Goal: Task Accomplishment & Management: Manage account settings

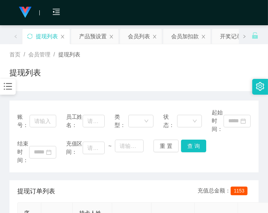
click at [242, 166] on div "账号： 员工姓名： 类型： 状态： 起始时间： 结束时间： 充值区间： ~ 重 置 查 询" at bounding box center [133, 136] width 249 height 72
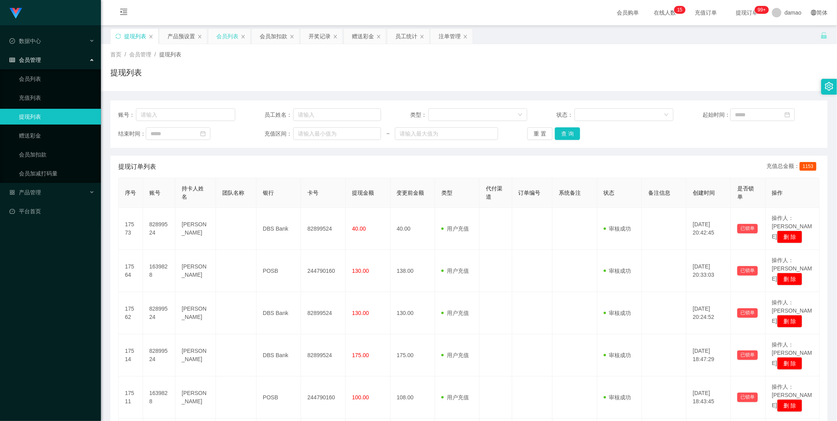
click at [227, 37] on div "会员列表" at bounding box center [227, 36] width 22 height 15
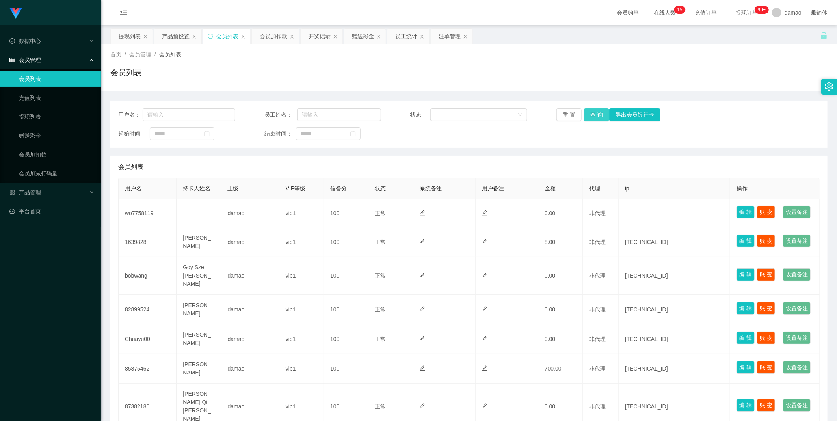
click at [268, 115] on button "查 询" at bounding box center [596, 114] width 25 height 13
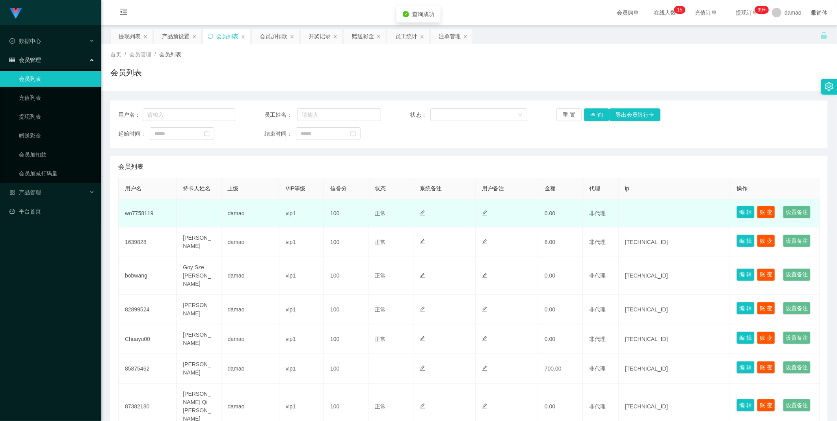
click at [154, 212] on td "wo7758119" at bounding box center [148, 213] width 58 height 28
click at [140, 212] on td "wo7758119" at bounding box center [148, 213] width 58 height 28
copy td "wo7758119"
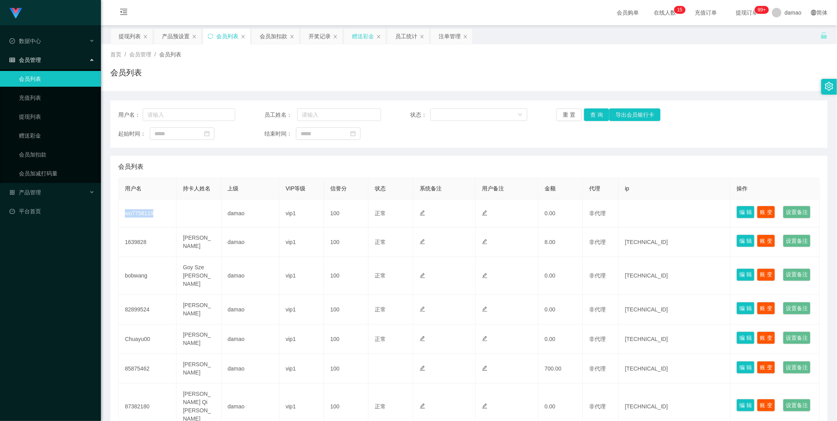
click at [268, 37] on div "赠送彩金" at bounding box center [363, 36] width 22 height 15
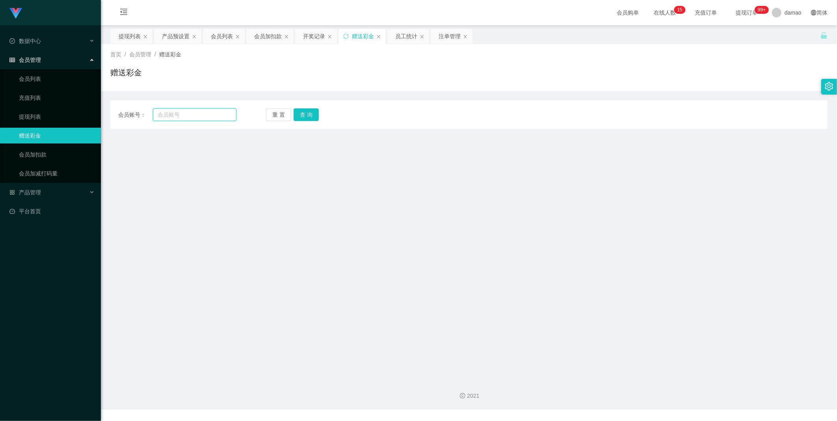
click at [188, 113] on input "text" at bounding box center [195, 114] width 84 height 13
paste input "wo7758119"
type input "wo7758119"
click at [268, 117] on button "查 询" at bounding box center [306, 114] width 25 height 13
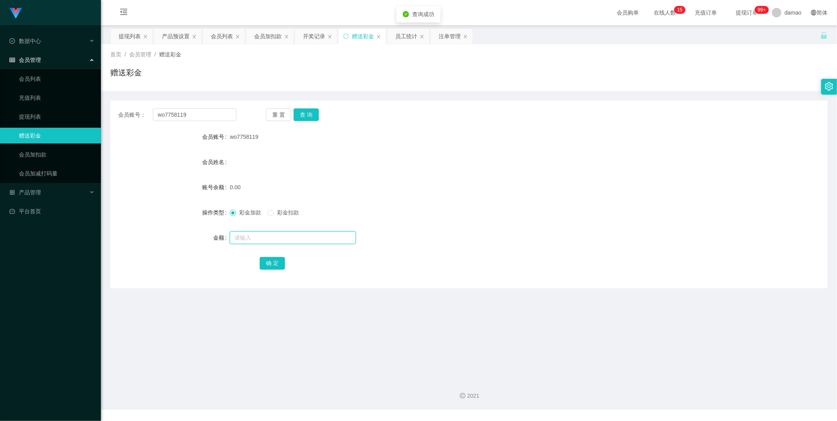
drag, startPoint x: 249, startPoint y: 238, endPoint x: 250, endPoint y: 234, distance: 4.4
click at [250, 212] on input "text" at bounding box center [293, 237] width 126 height 13
type input "100"
click at [268, 212] on button "确 定" at bounding box center [272, 263] width 25 height 13
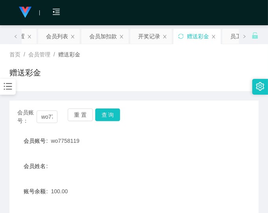
click at [238, 125] on div "会员账号： wo7758119 重 置 查 询 会员账号 wo7758119 会员姓名 账号余额 100.00 操作类型 彩金加款 彩金扣款 金额 确 定" at bounding box center [133, 195] width 249 height 191
click at [71, 141] on span "wo7758119" at bounding box center [65, 141] width 28 height 6
copy span "wo7758119"
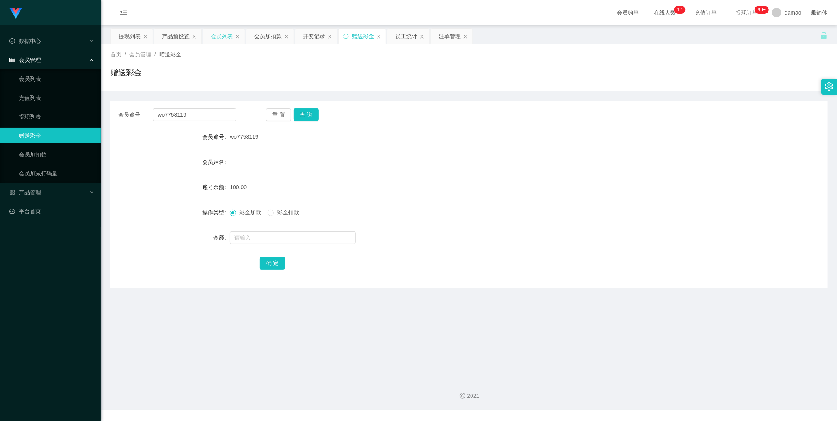
click at [229, 37] on div "会员列表" at bounding box center [222, 36] width 22 height 15
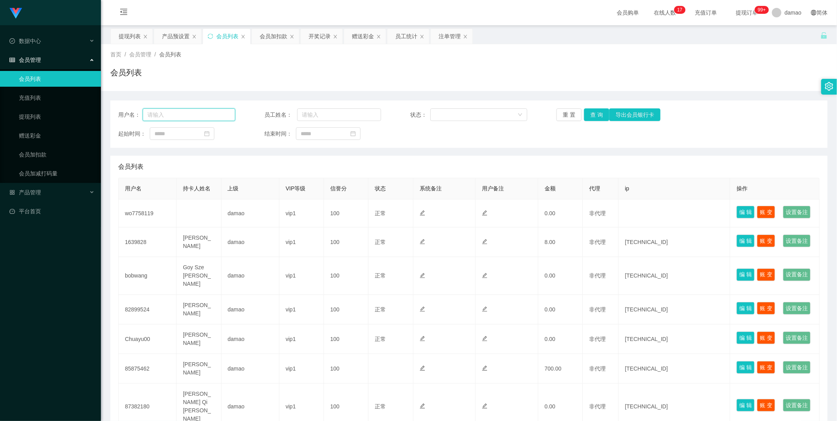
drag, startPoint x: 204, startPoint y: 116, endPoint x: 150, endPoint y: 108, distance: 54.9
click at [132, 103] on div "用户名： 员工姓名： 状态： 重 置 查 询 导出会员银行卡 起始时间： 结束时间：" at bounding box center [468, 123] width 717 height 47
click at [268, 114] on button "查 询" at bounding box center [596, 114] width 25 height 13
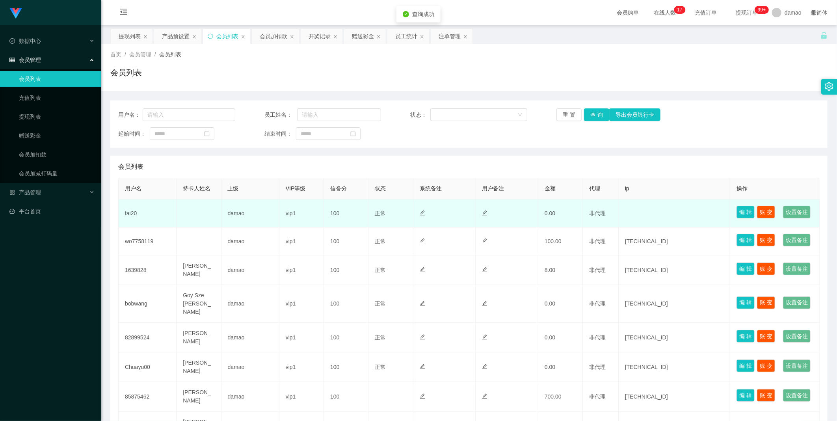
click at [131, 212] on td "fai20" at bounding box center [148, 213] width 58 height 28
copy td "fai20"
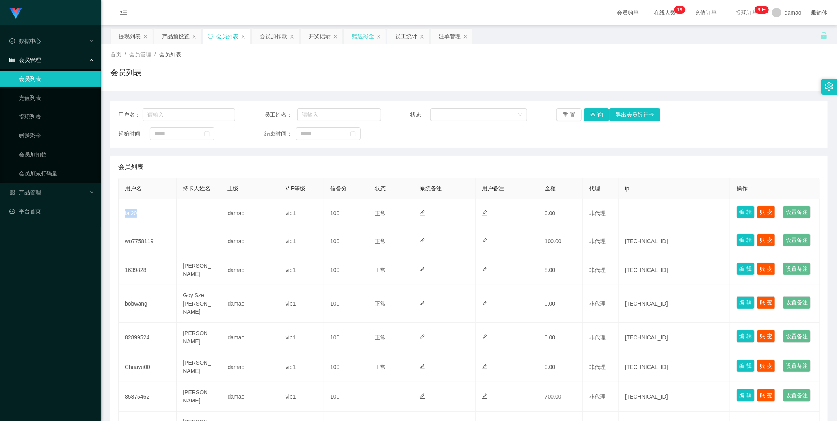
click at [268, 34] on div "赠送彩金" at bounding box center [363, 36] width 22 height 15
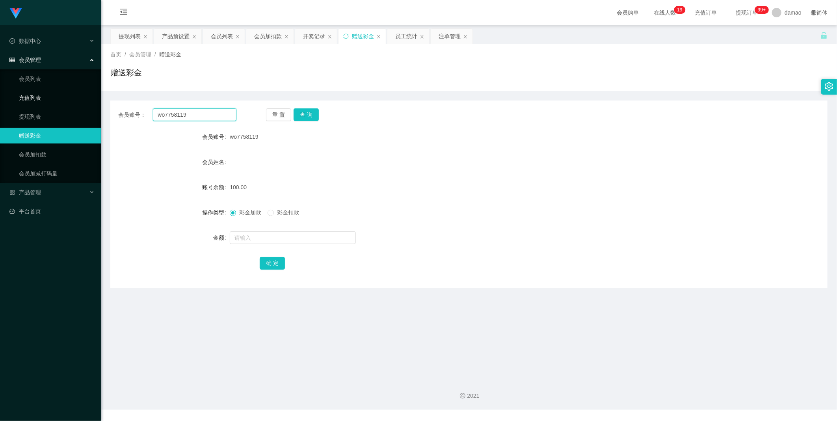
drag, startPoint x: 205, startPoint y: 113, endPoint x: 83, endPoint y: 91, distance: 124.2
click at [69, 83] on section "Jingdong工作台代理端 数据中心 会员管理 会员列表 充值列表 提现列表 赠送彩金 会员加扣款 会员加减打码量 产品管理 平台首页 保存配置 重置配置 …" at bounding box center [418, 204] width 837 height 409
paste input "fai20"
type input "fai20"
click at [268, 115] on button "查 询" at bounding box center [306, 114] width 25 height 13
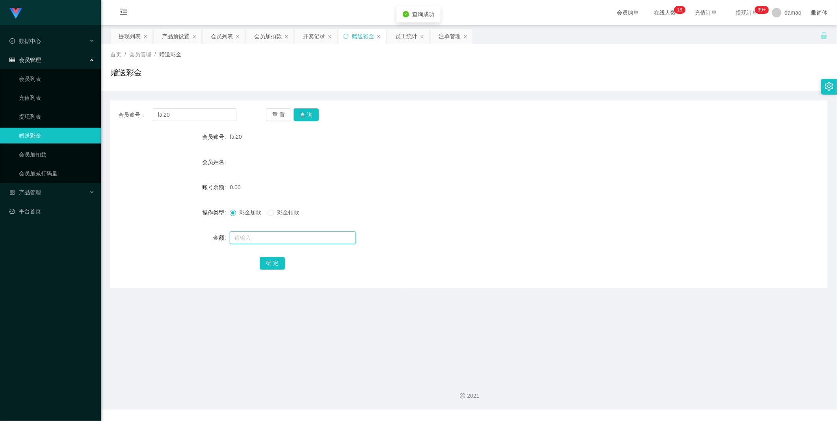
click at [253, 212] on input "text" at bounding box center [293, 237] width 126 height 13
type input "100"
drag, startPoint x: 273, startPoint y: 265, endPoint x: 260, endPoint y: 253, distance: 17.3
click at [268, 212] on button "确 定" at bounding box center [272, 263] width 25 height 13
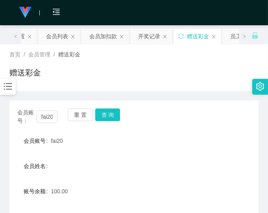
click at [227, 138] on div "会员账号 fai20" at bounding box center [133, 141] width 249 height 16
drag, startPoint x: 216, startPoint y: 146, endPoint x: 222, endPoint y: 120, distance: 26.4
click at [214, 144] on div "会员账号 fai20" at bounding box center [133, 141] width 249 height 16
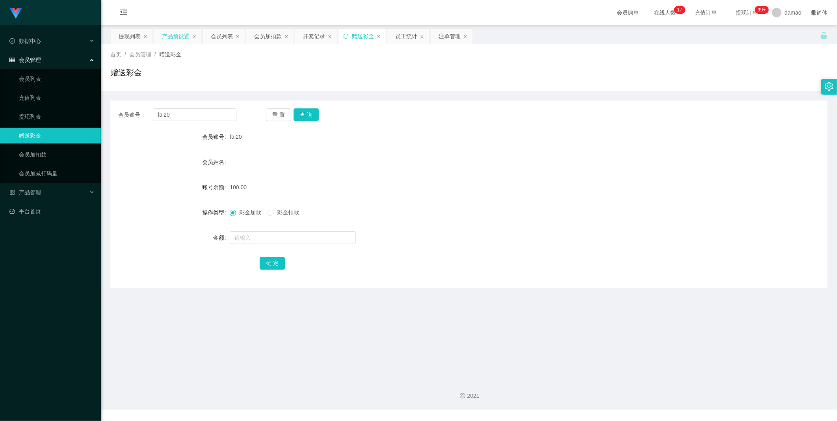
click at [177, 37] on div "产品预设置" at bounding box center [176, 36] width 28 height 15
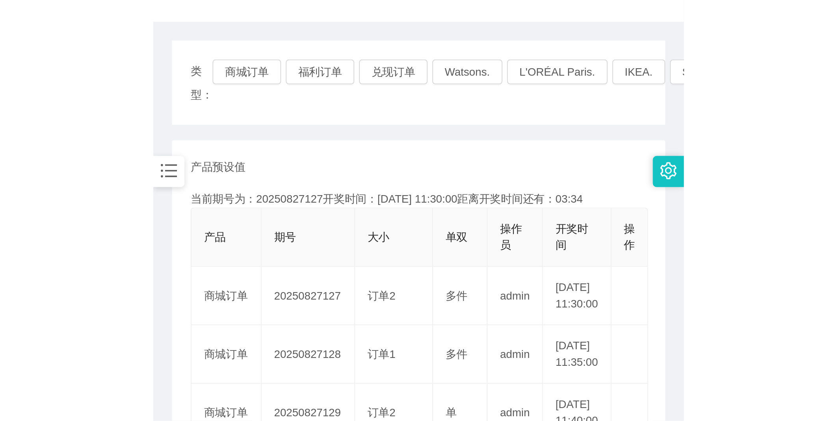
scroll to position [87, 0]
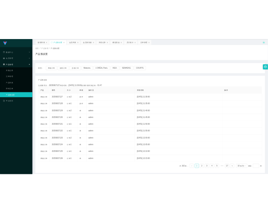
scroll to position [0, 0]
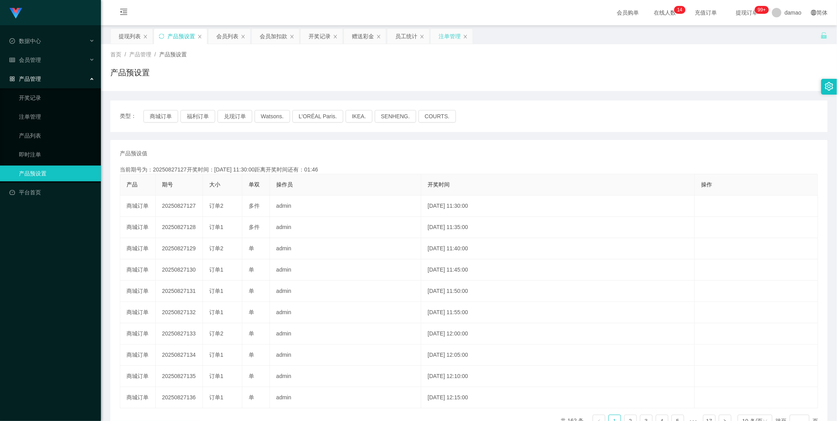
click at [268, 37] on div "注单管理" at bounding box center [450, 36] width 22 height 15
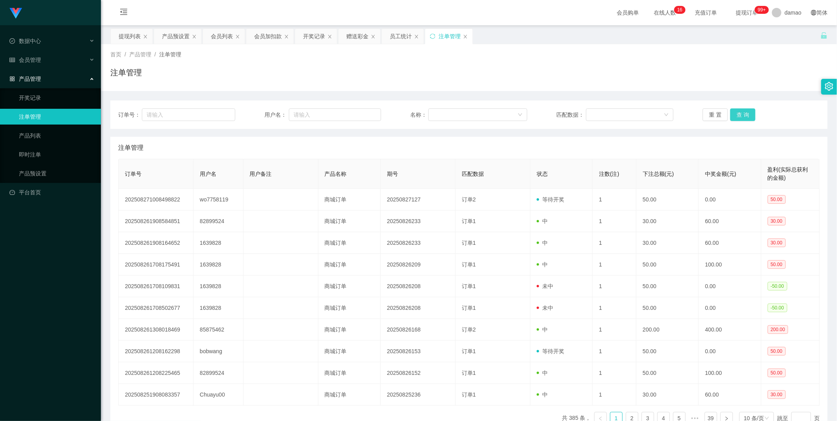
click at [268, 117] on button "查 询" at bounding box center [742, 114] width 25 height 13
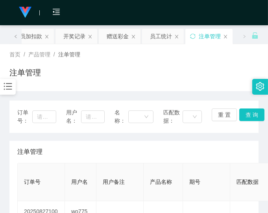
click at [210, 146] on div "注单管理" at bounding box center [134, 152] width 234 height 22
click at [215, 152] on div "注单管理" at bounding box center [134, 152] width 234 height 22
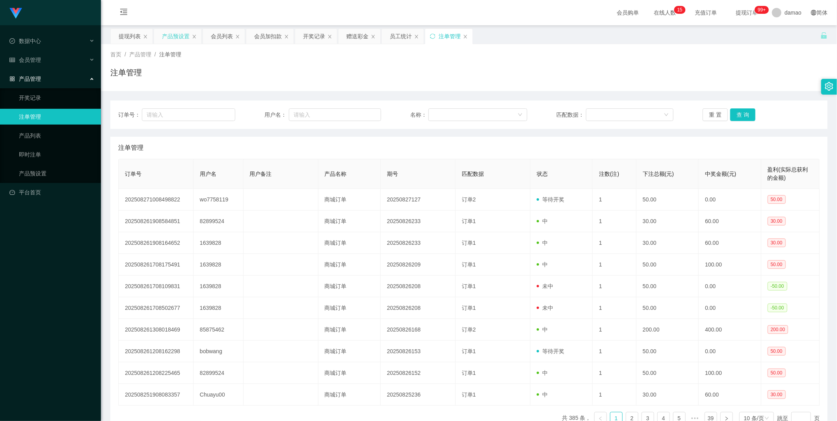
click at [173, 31] on div "产品预设置" at bounding box center [176, 36] width 28 height 15
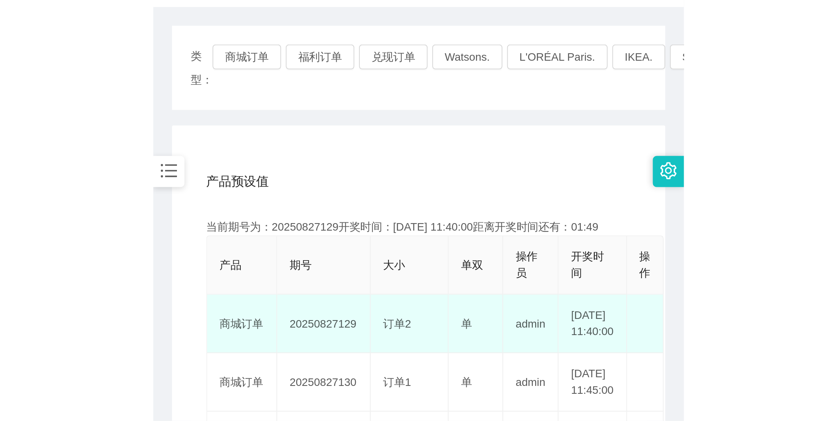
scroll to position [131, 0]
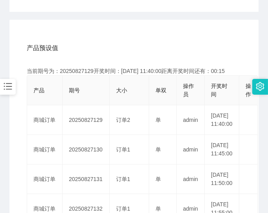
drag, startPoint x: 202, startPoint y: 37, endPoint x: 221, endPoint y: 0, distance: 41.6
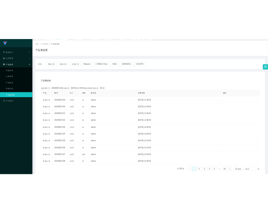
scroll to position [0, 0]
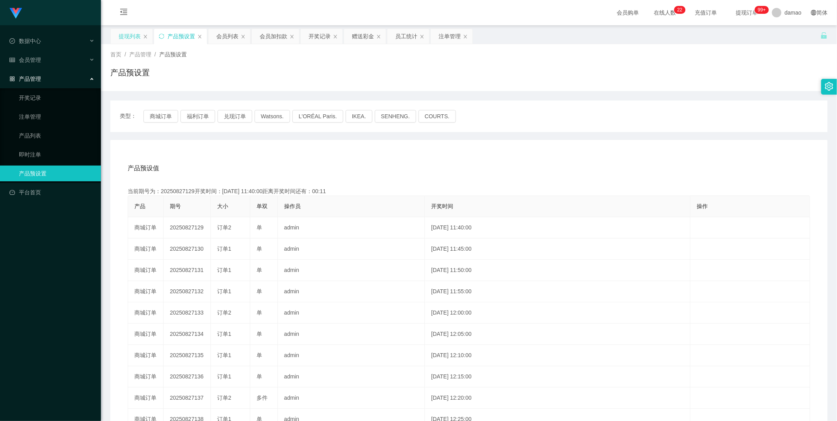
click at [136, 34] on div "提现列表" at bounding box center [130, 36] width 22 height 15
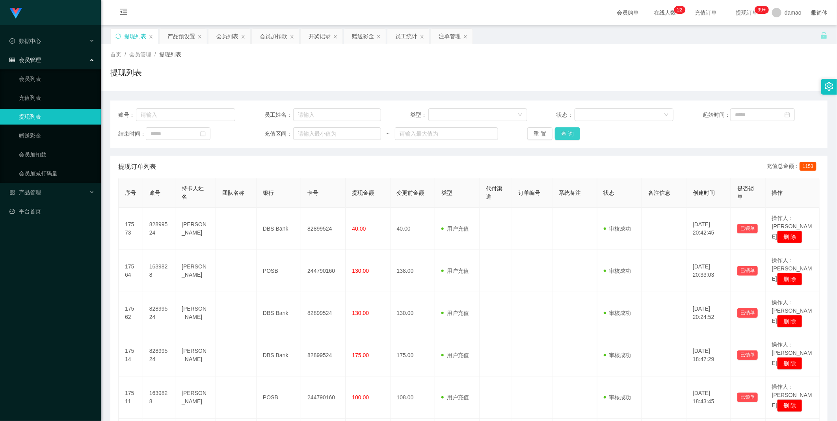
click at [268, 135] on button "查 询" at bounding box center [567, 133] width 25 height 13
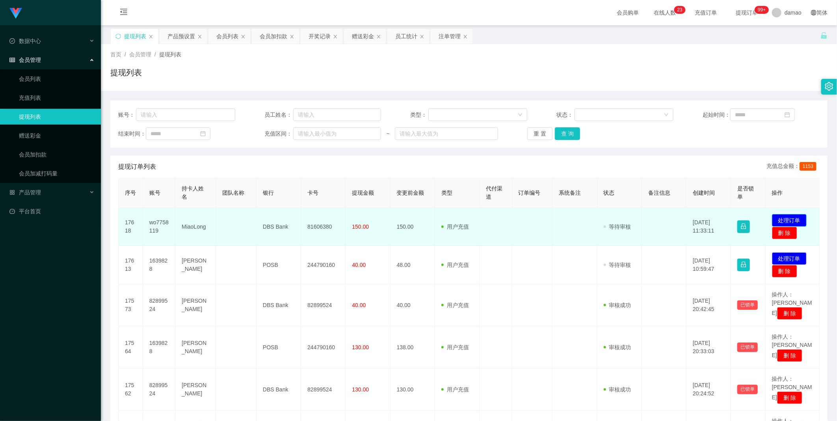
click at [268, 212] on button "处理订单" at bounding box center [789, 220] width 35 height 13
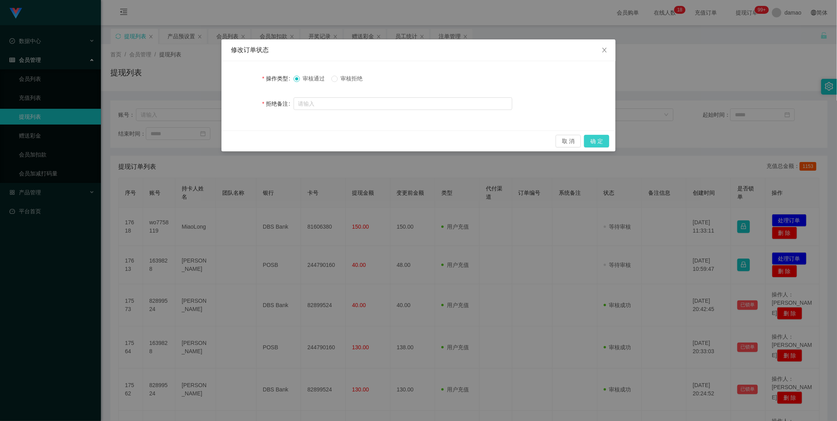
click at [268, 138] on button "确 定" at bounding box center [596, 141] width 25 height 13
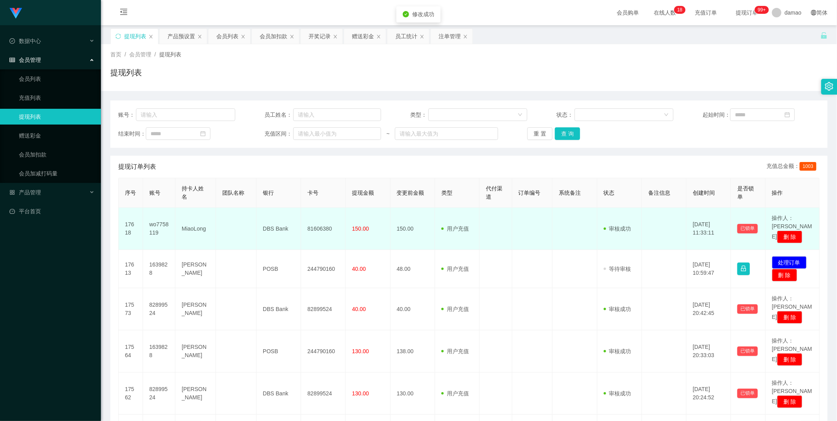
click at [268, 212] on td "81606380" at bounding box center [323, 229] width 45 height 42
copy td "81606380"
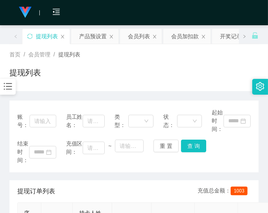
click at [117, 180] on div "提现订单列表 充值总金额： 1003" at bounding box center [134, 191] width 234 height 22
click at [230, 162] on div "结束时间： 充值区间： ~ 重 置 查 询" at bounding box center [134, 151] width 234 height 25
click at [95, 34] on div "产品预设置" at bounding box center [93, 36] width 28 height 15
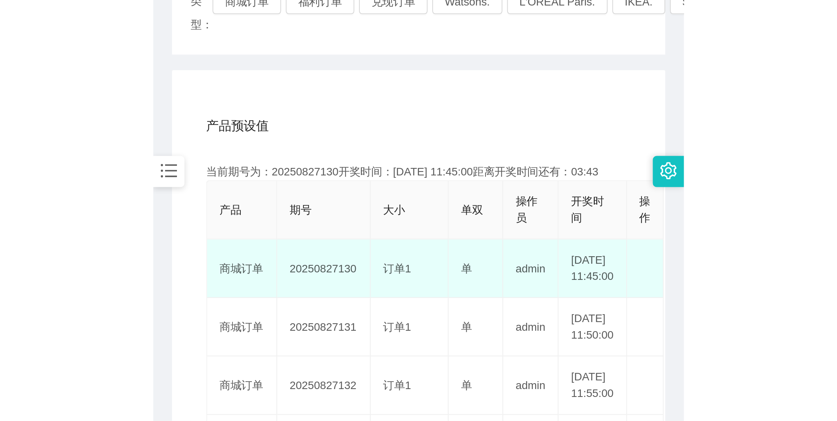
scroll to position [131, 0]
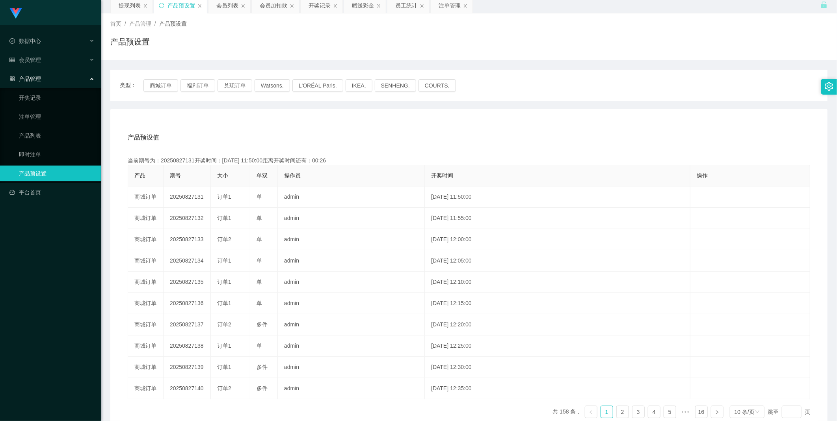
scroll to position [0, 0]
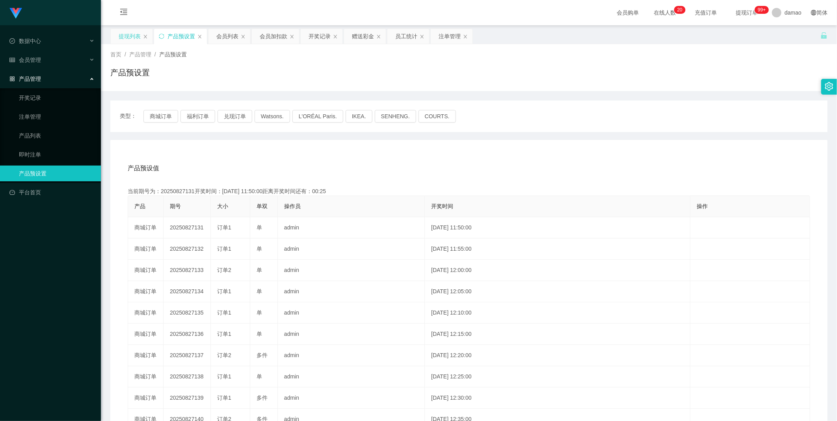
click at [132, 38] on div "提现列表" at bounding box center [130, 36] width 22 height 15
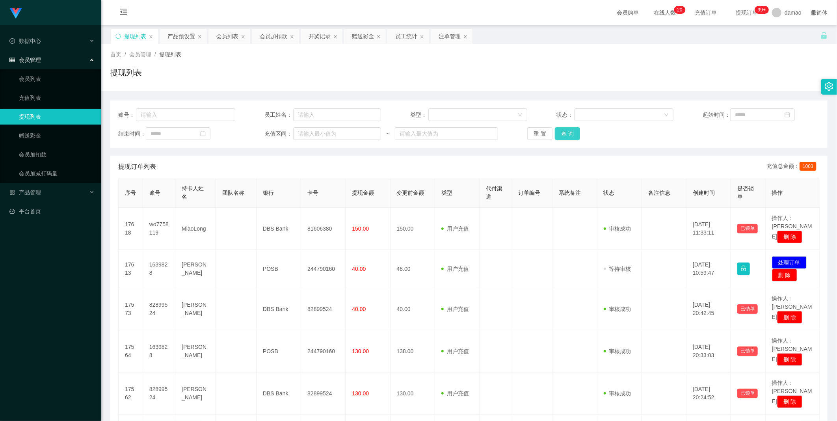
click at [268, 136] on button "查 询" at bounding box center [567, 133] width 25 height 13
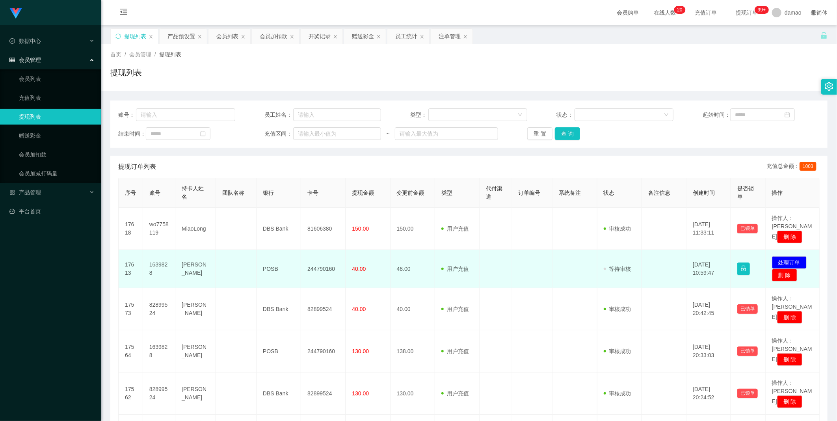
click at [268, 212] on td "244790160" at bounding box center [323, 269] width 45 height 38
copy td "244790160"
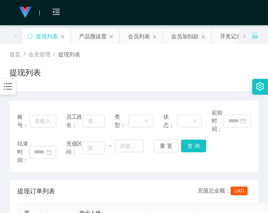
drag, startPoint x: 218, startPoint y: 49, endPoint x: 223, endPoint y: 50, distance: 5.3
click at [218, 49] on div "首页 / 会员管理 / 提现列表 / 提现列表" at bounding box center [134, 67] width 268 height 47
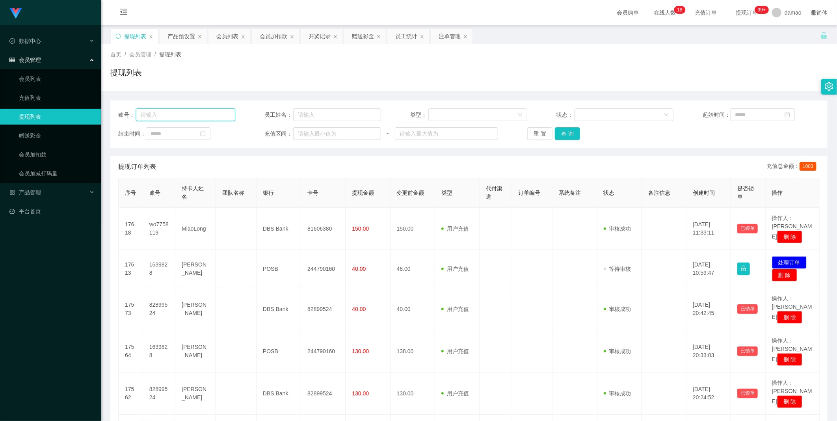
click at [193, 116] on input "text" at bounding box center [185, 114] width 99 height 13
paste input "fai20"
type input "fai20"
drag, startPoint x: 564, startPoint y: 129, endPoint x: 570, endPoint y: 130, distance: 6.4
click at [268, 129] on button "查 询" at bounding box center [567, 133] width 25 height 13
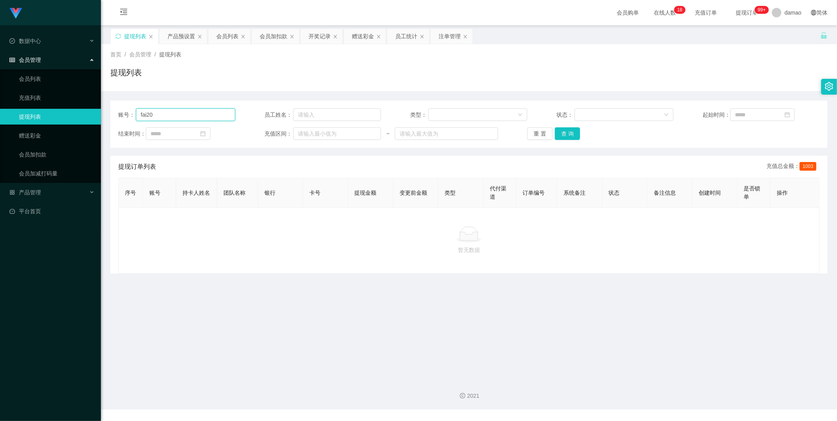
drag, startPoint x: 130, startPoint y: 113, endPoint x: 105, endPoint y: 103, distance: 27.0
click at [92, 104] on section "Jingdong工作台代理端 数据中心 会员管理 会员列表 充值列表 提现列表 赠送彩金 会员加扣款 会员加减打码量 产品管理 平台首页 保存配置 重置配置 …" at bounding box center [418, 204] width 837 height 409
click at [268, 132] on button "查 询" at bounding box center [567, 133] width 25 height 13
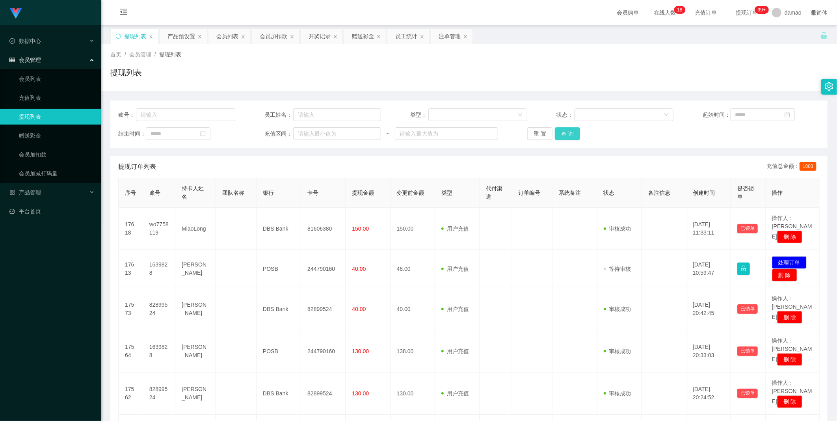
click at [268, 134] on button "查 询" at bounding box center [567, 133] width 25 height 13
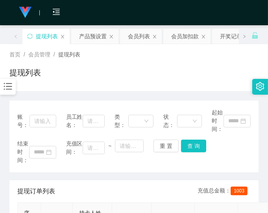
drag, startPoint x: 243, startPoint y: 157, endPoint x: 242, endPoint y: 98, distance: 59.1
click at [242, 157] on div "结束时间： 充值区间： ~ 重 置 查 询" at bounding box center [134, 151] width 234 height 25
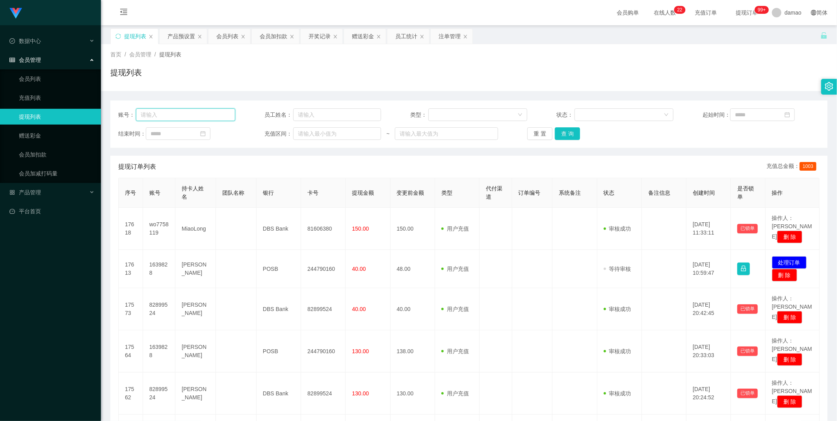
click at [193, 118] on input "text" at bounding box center [185, 114] width 99 height 13
paste input "fai20"
type input "fai20"
click at [268, 134] on button "查 询" at bounding box center [567, 133] width 25 height 13
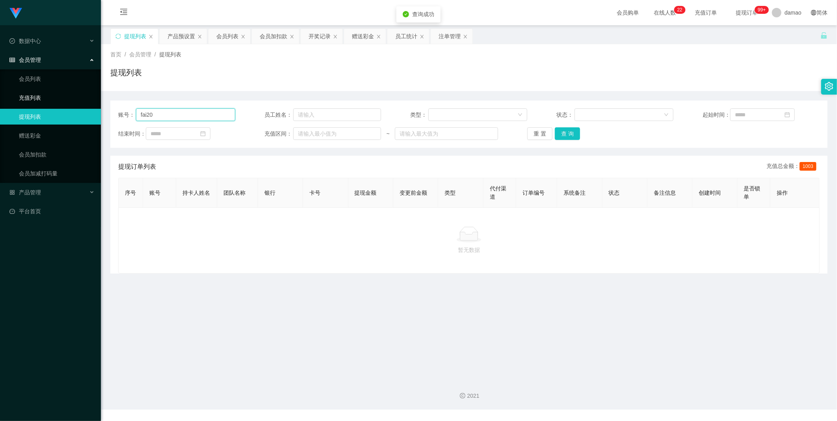
drag, startPoint x: 187, startPoint y: 109, endPoint x: 41, endPoint y: 89, distance: 147.1
click at [43, 90] on section "Jingdong工作台代理端 数据中心 会员管理 会员列表 充值列表 提现列表 赠送彩金 会员加扣款 会员加减打码量 产品管理 平台首页 保存配置 重置配置 …" at bounding box center [418, 204] width 837 height 409
click at [125, 32] on div "提现列表" at bounding box center [135, 36] width 22 height 15
click at [268, 136] on button "查 询" at bounding box center [567, 133] width 25 height 13
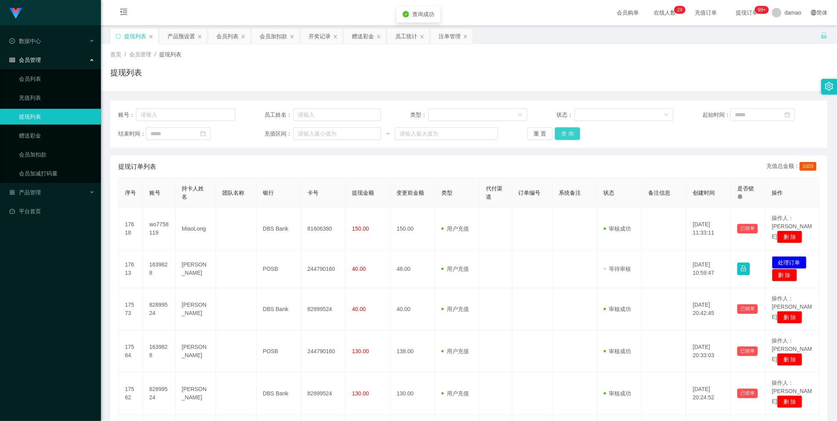
click at [268, 135] on button "查 询" at bounding box center [567, 133] width 25 height 13
click at [268, 135] on div "重 置 查 询" at bounding box center [585, 133] width 117 height 13
click at [268, 86] on div "首页 / 会员管理 / 提现列表 / 提现列表" at bounding box center [469, 67] width 736 height 47
click at [268, 130] on button "查 询" at bounding box center [567, 133] width 25 height 13
click at [268, 130] on div "重 置 查 询" at bounding box center [585, 133] width 117 height 13
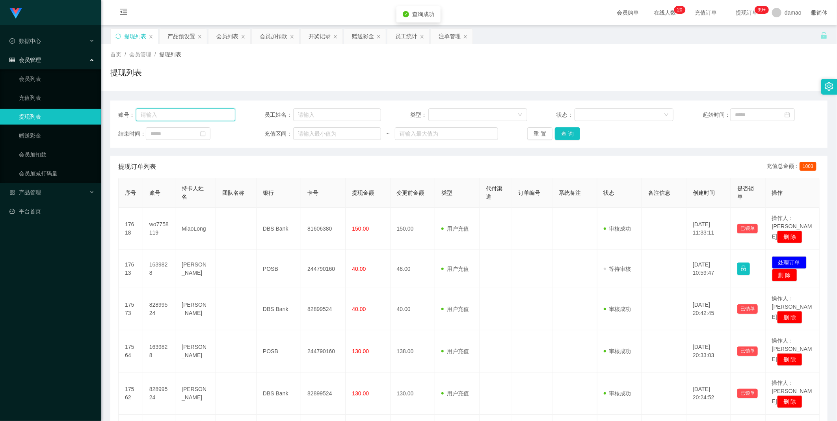
drag, startPoint x: 175, startPoint y: 112, endPoint x: 191, endPoint y: 110, distance: 16.2
click at [175, 112] on input "text" at bounding box center [185, 114] width 99 height 13
paste input "fai20"
type input "fai20"
click at [268, 132] on button "查 询" at bounding box center [567, 133] width 25 height 13
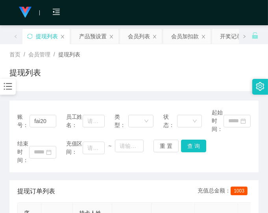
drag, startPoint x: 231, startPoint y: 153, endPoint x: 230, endPoint y: 149, distance: 4.4
click at [230, 151] on div "结束时间： 充值区间： ~ 重 置 查 询" at bounding box center [134, 151] width 234 height 25
drag, startPoint x: 231, startPoint y: 148, endPoint x: 203, endPoint y: 160, distance: 30.0
click at [231, 148] on div "结束时间： 充值区间： ~ 重 置 查 询" at bounding box center [134, 151] width 234 height 25
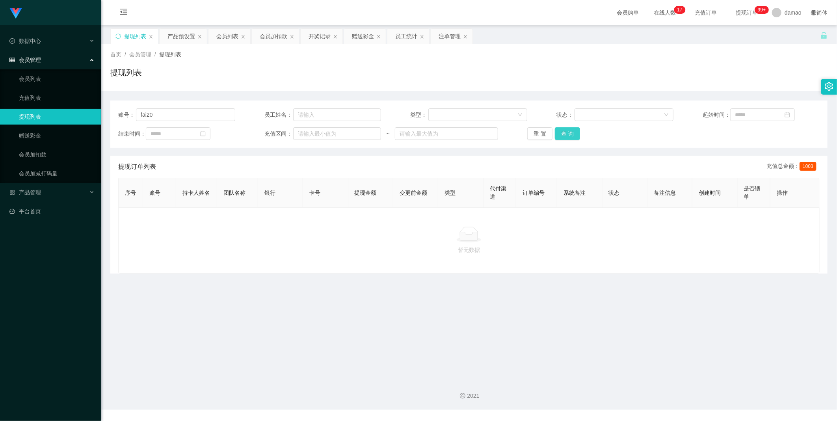
drag, startPoint x: 571, startPoint y: 135, endPoint x: 564, endPoint y: 132, distance: 8.1
click at [268, 134] on button "查 询" at bounding box center [567, 133] width 25 height 13
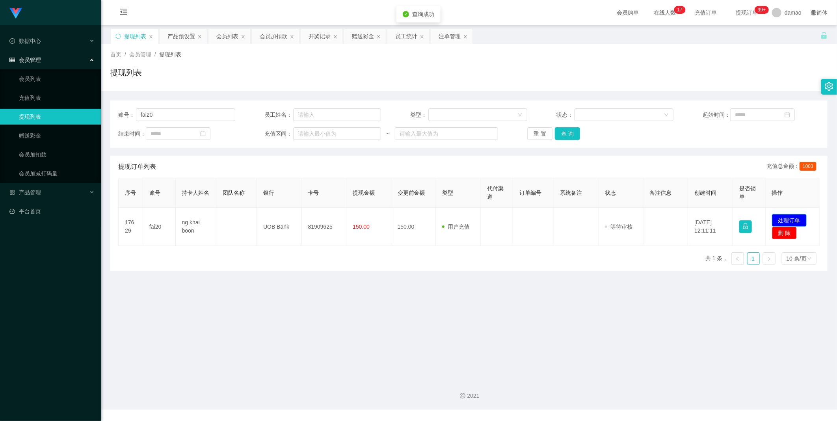
click at [268, 212] on button "处理订单" at bounding box center [789, 220] width 35 height 13
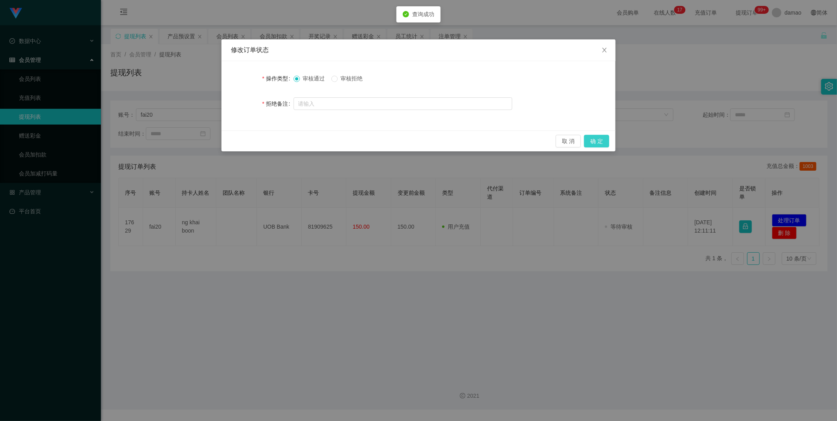
click at [268, 138] on button "确 定" at bounding box center [596, 141] width 25 height 13
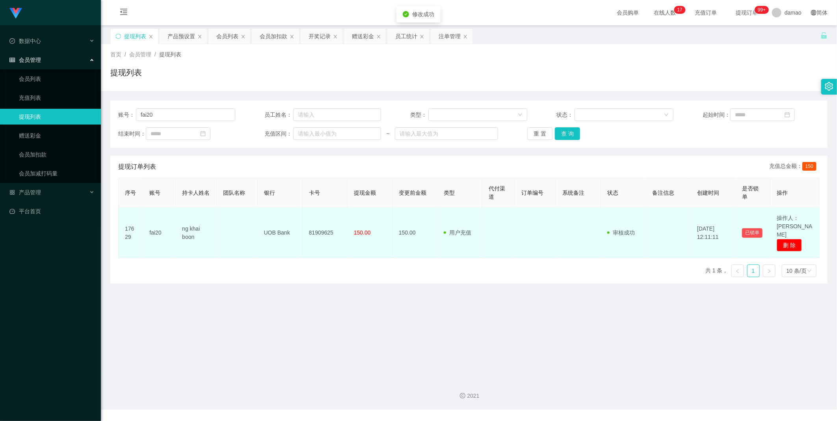
click at [268, 212] on td "81909625" at bounding box center [325, 233] width 45 height 50
copy td "81909625"
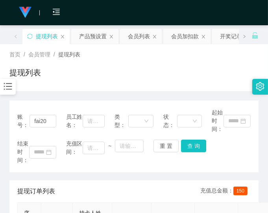
drag, startPoint x: 222, startPoint y: 158, endPoint x: 207, endPoint y: 173, distance: 20.3
click at [222, 158] on div "结束时间： 充值区间： ~ 重 置 查 询" at bounding box center [134, 151] width 234 height 25
click at [203, 79] on div "提现列表" at bounding box center [133, 76] width 249 height 18
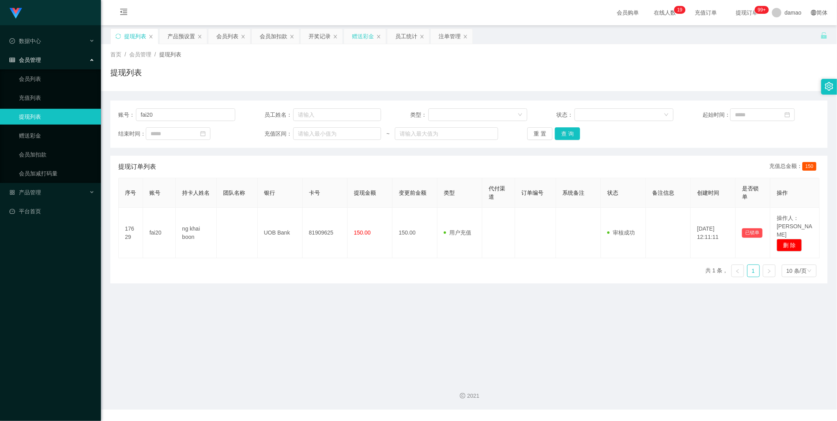
click at [268, 37] on div "赠送彩金" at bounding box center [363, 36] width 22 height 15
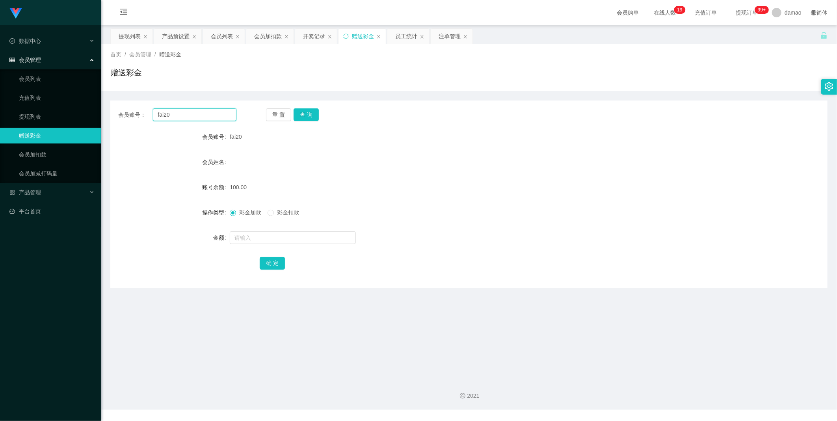
drag, startPoint x: 188, startPoint y: 117, endPoint x: 112, endPoint y: 104, distance: 77.5
click at [112, 104] on div "会员账号： fai20 重 置 查 询 会员账号 fai20 会员姓名 账号余额 100.00 操作类型 彩金加款 彩金扣款 金额 确 定" at bounding box center [468, 194] width 717 height 188
paste input "wo7758119"
type input "wo7758119"
click at [268, 114] on button "查 询" at bounding box center [306, 114] width 25 height 13
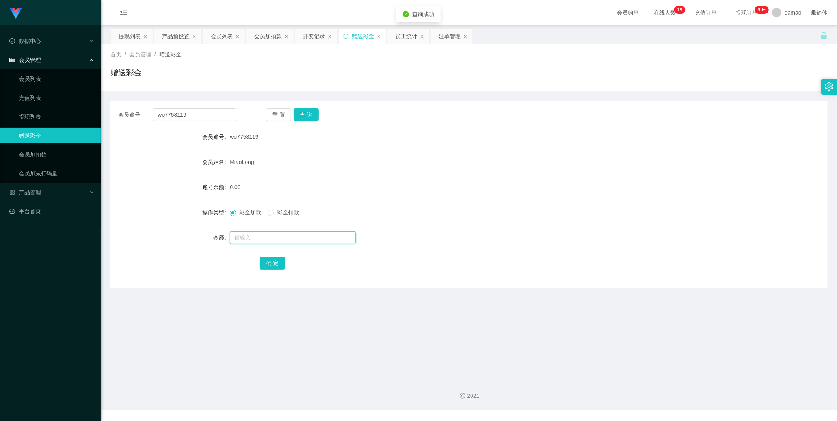
click at [254, 212] on input "text" at bounding box center [293, 237] width 126 height 13
type input "62"
click at [268, 212] on button "确 定" at bounding box center [272, 263] width 25 height 13
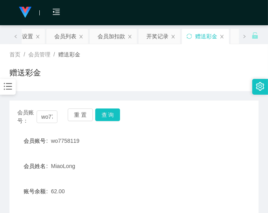
drag, startPoint x: 214, startPoint y: 130, endPoint x: 195, endPoint y: 127, distance: 18.8
click at [206, 127] on div "会员账号： wo7758119 重 置 查 询 会员账号 wo7758119 会员姓名 MiaoLong 账号余额 62.00 操作类型 彩金加款 彩金扣款 …" at bounding box center [133, 195] width 249 height 191
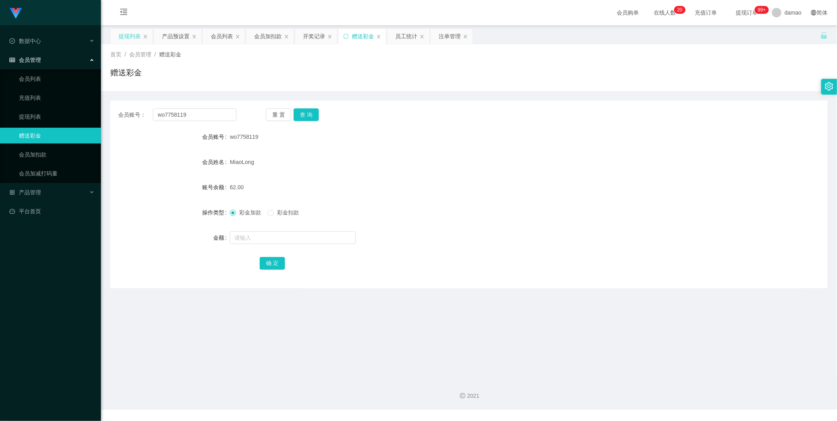
click at [128, 35] on div "提现列表" at bounding box center [130, 36] width 22 height 15
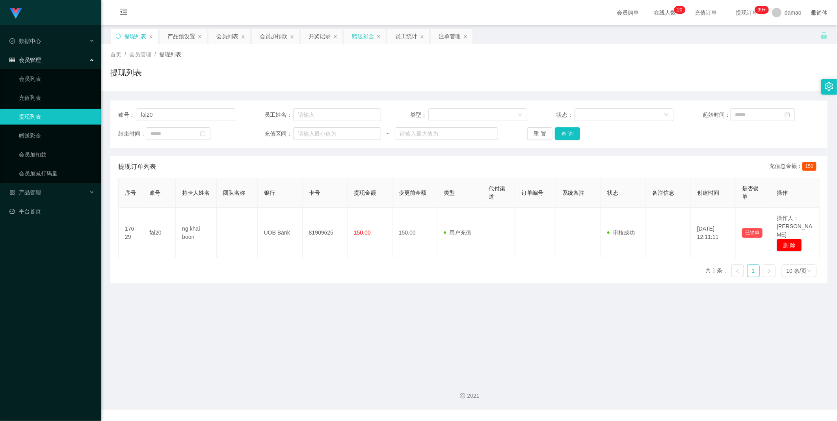
click at [268, 37] on div "赠送彩金" at bounding box center [363, 36] width 22 height 15
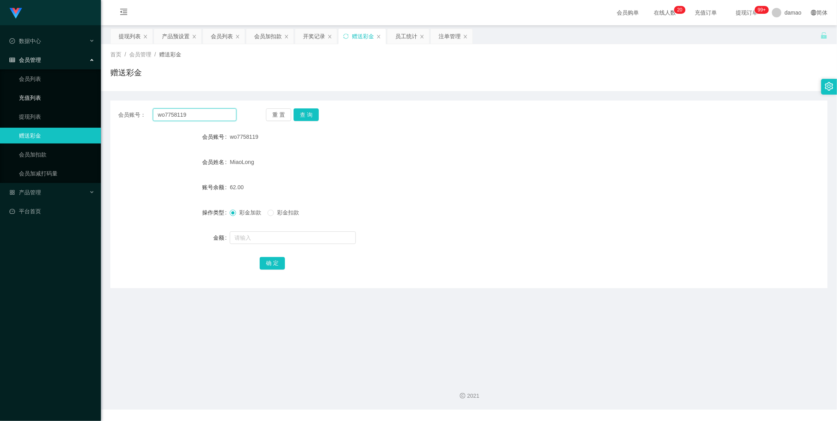
drag, startPoint x: 193, startPoint y: 115, endPoint x: 91, endPoint y: 104, distance: 103.0
click at [91, 104] on section "Jingdong工作台代理端 数据中心 会员管理 会员列表 充值列表 提现列表 赠送彩金 会员加扣款 会员加减打码量 产品管理 平台首页 保存配置 重置配置 …" at bounding box center [418, 204] width 837 height 409
paste input "1639828"
type input "1639828"
click at [268, 116] on button "查 询" at bounding box center [306, 114] width 25 height 13
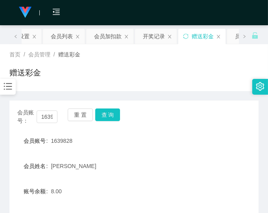
drag, startPoint x: 215, startPoint y: 115, endPoint x: 209, endPoint y: 103, distance: 13.4
click at [214, 115] on div "会员账号： 1639828 重 置 查 询" at bounding box center [133, 116] width 249 height 17
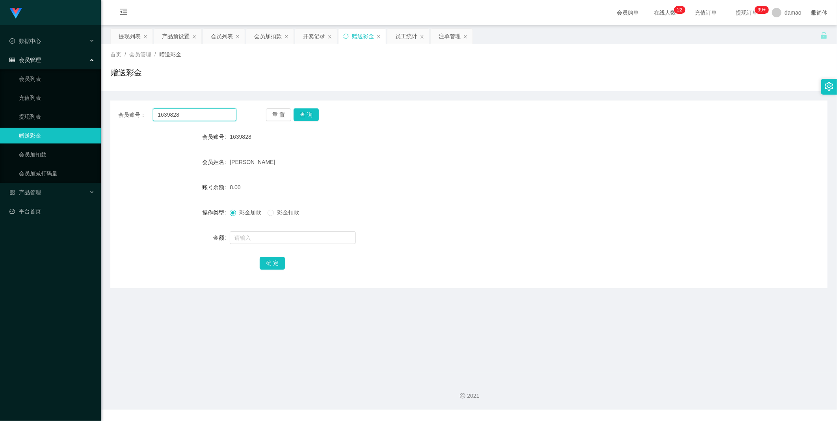
click at [200, 120] on input "1639828" at bounding box center [195, 114] width 84 height 13
click at [255, 212] on input "text" at bounding box center [293, 237] width 126 height 13
type input "500"
click at [268, 212] on button "确 定" at bounding box center [272, 263] width 25 height 13
click at [130, 34] on div "提现列表" at bounding box center [130, 36] width 22 height 15
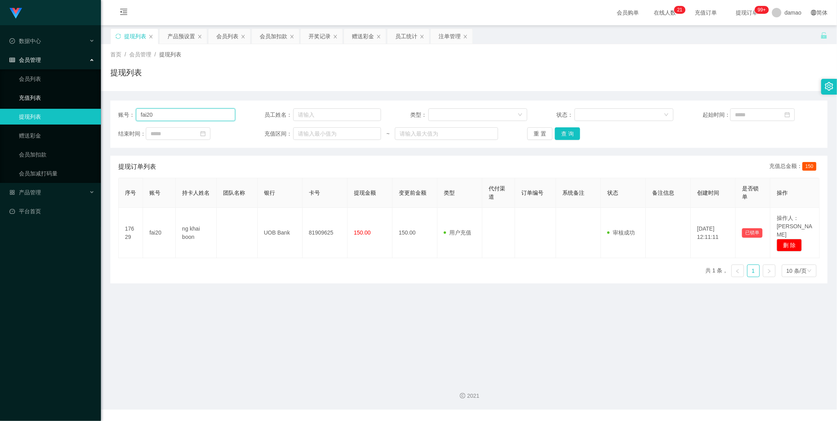
drag, startPoint x: 188, startPoint y: 112, endPoint x: 85, endPoint y: 103, distance: 103.6
click at [85, 103] on section "Jingdong工作台代理端 数据中心 会员管理 会员列表 充值列表 提现列表 赠送彩金 会员加扣款 会员加减打码量 产品管理 平台首页 保存配置 重置配置 …" at bounding box center [418, 204] width 837 height 409
drag, startPoint x: 568, startPoint y: 136, endPoint x: 560, endPoint y: 125, distance: 14.2
click at [268, 136] on button "查 询" at bounding box center [567, 133] width 25 height 13
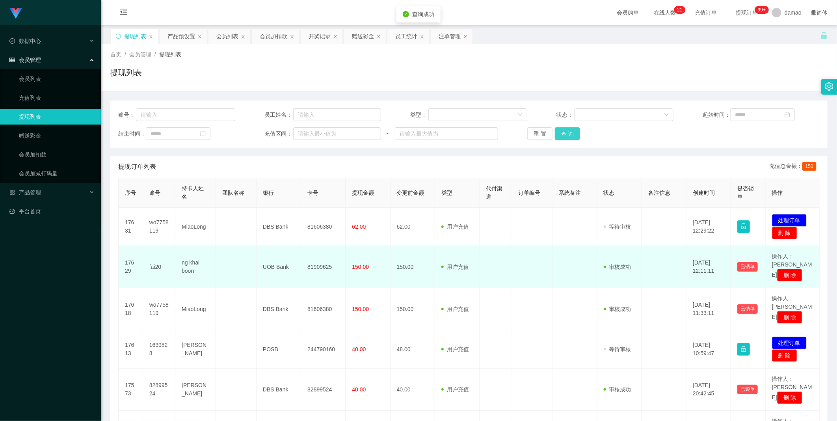
scroll to position [44, 0]
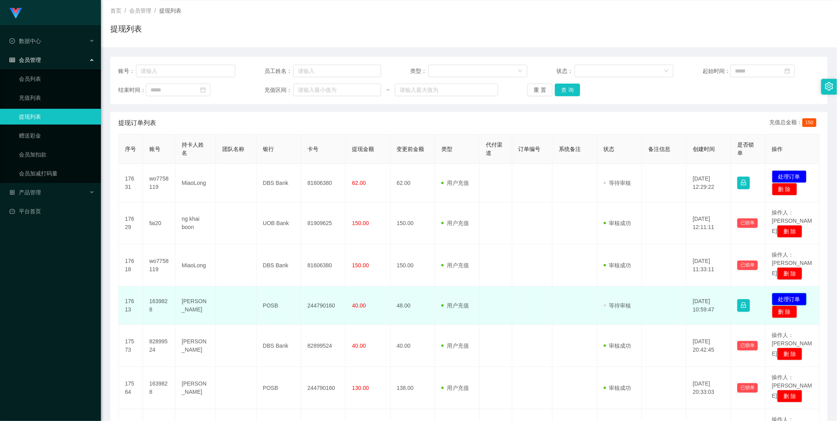
click at [268, 212] on button "处理订单" at bounding box center [789, 299] width 35 height 13
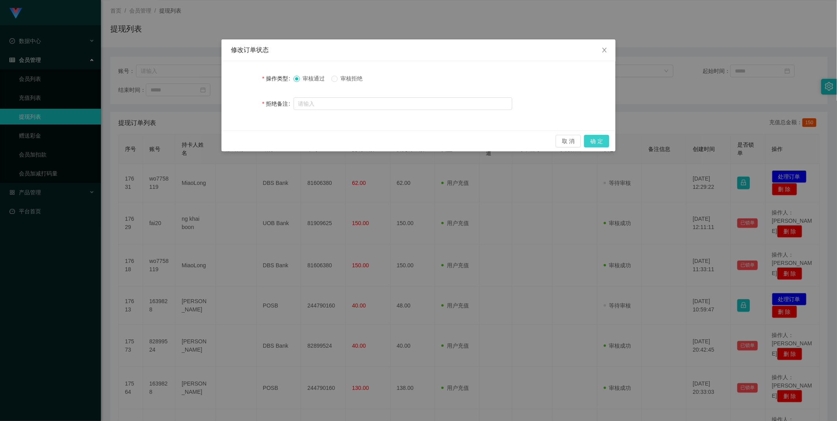
click at [268, 140] on button "确 定" at bounding box center [596, 141] width 25 height 13
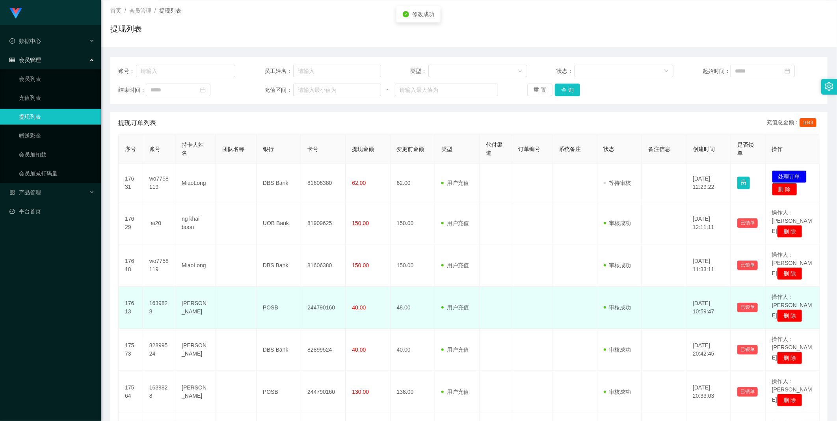
click at [268, 212] on td "244790160" at bounding box center [323, 307] width 45 height 42
copy td "244790160"
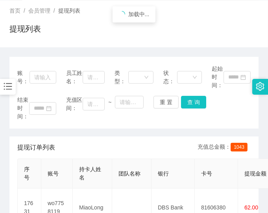
click at [198, 42] on div "首页 / 会员管理 / 提现列表 / 提现列表" at bounding box center [134, 23] width 268 height 47
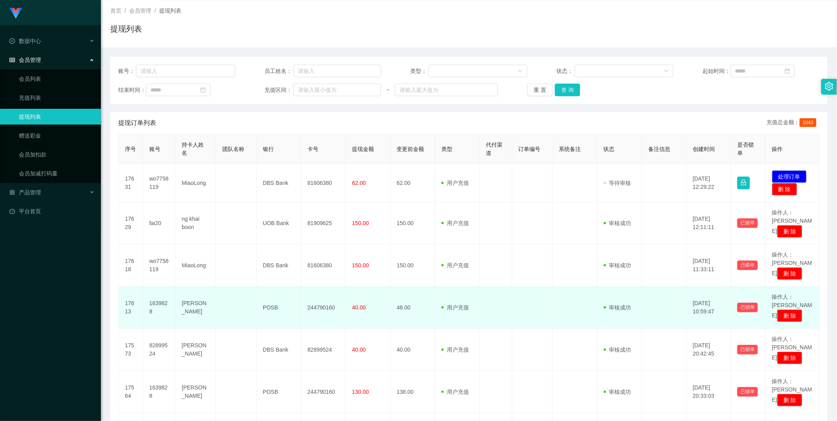
click at [159, 212] on td "1639828" at bounding box center [159, 307] width 32 height 42
click at [161, 212] on td "1639828" at bounding box center [159, 307] width 32 height 42
copy td "1639828"
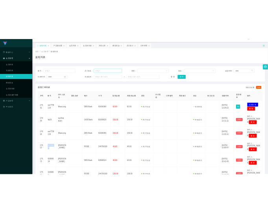
scroll to position [0, 0]
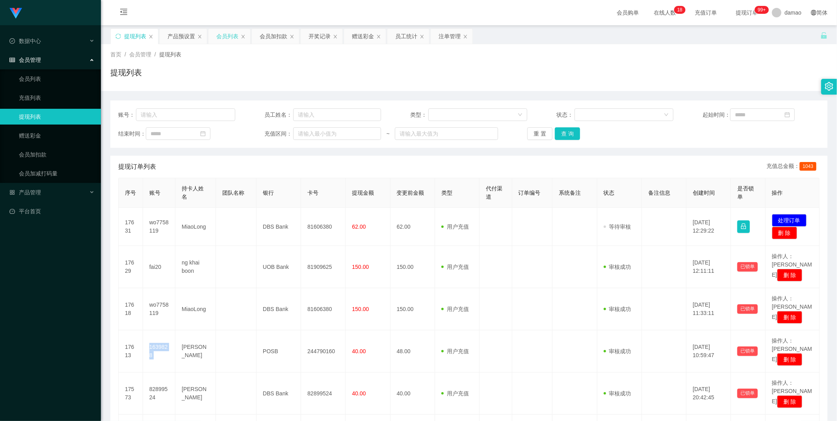
click at [227, 33] on div "会员列表" at bounding box center [227, 36] width 22 height 15
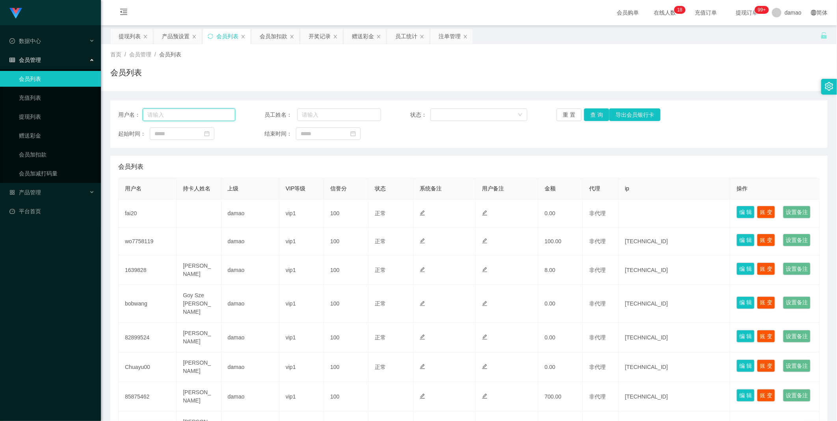
click at [210, 113] on input "text" at bounding box center [189, 114] width 93 height 13
paste input "1639828"
type input "1639828"
click at [268, 117] on button "查 询" at bounding box center [596, 114] width 25 height 13
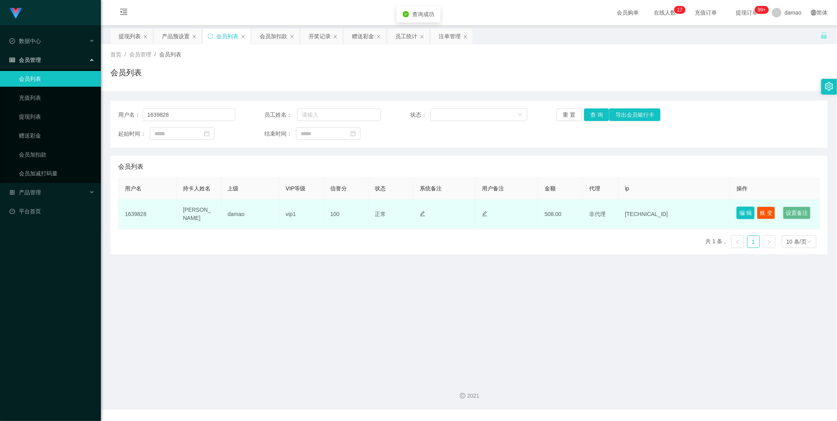
click at [268, 211] on button "编 辑" at bounding box center [745, 212] width 18 height 13
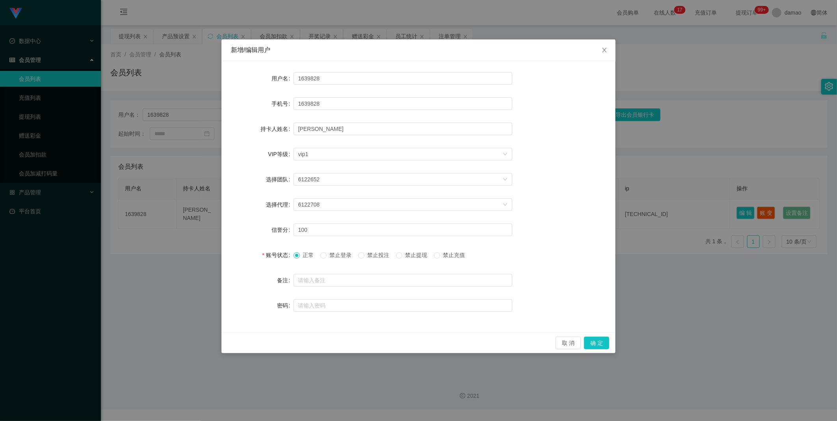
click at [268, 212] on span "禁止提现" at bounding box center [416, 255] width 28 height 6
click at [268, 212] on button "确 定" at bounding box center [596, 342] width 25 height 13
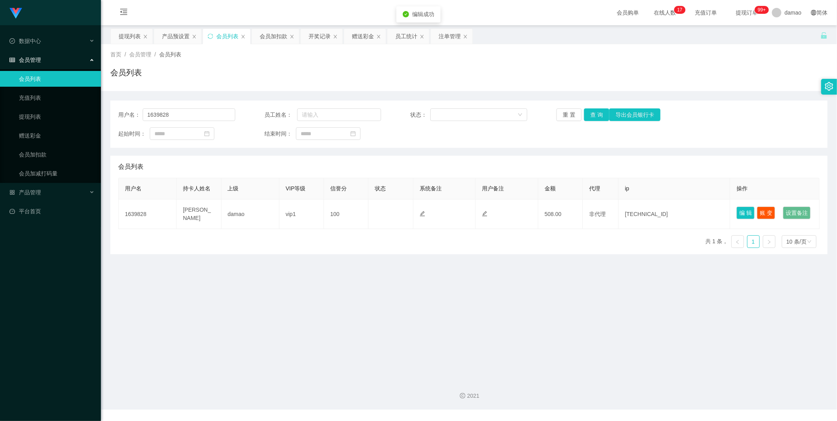
click at [268, 212] on main "关闭左侧 关闭右侧 关闭其它 刷新页面 提现列表 产品预设置 会员列表 会员加扣款 开奖记录 赠送彩金 员工统计 注单管理 首页 / 会员管理 / 会员列表 …" at bounding box center [469, 199] width 736 height 348
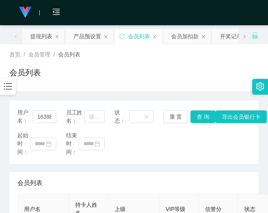
click at [244, 148] on div "起始时间： 结束时间：" at bounding box center [134, 143] width 234 height 25
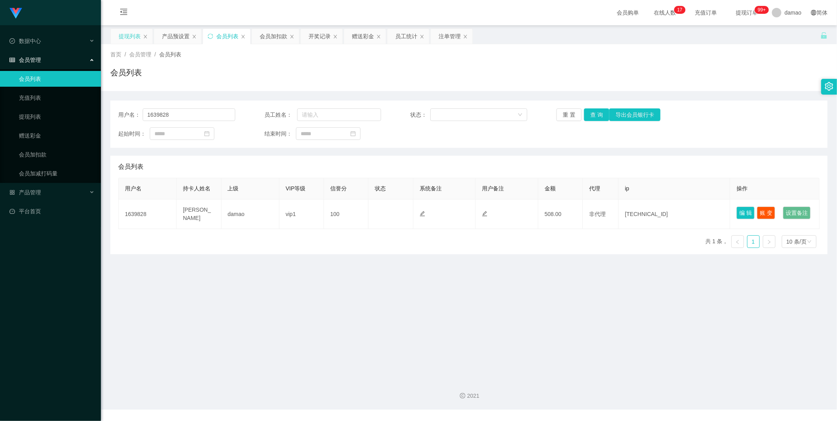
drag, startPoint x: 125, startPoint y: 34, endPoint x: 150, endPoint y: 32, distance: 24.9
click at [126, 34] on div "提现列表" at bounding box center [130, 36] width 22 height 15
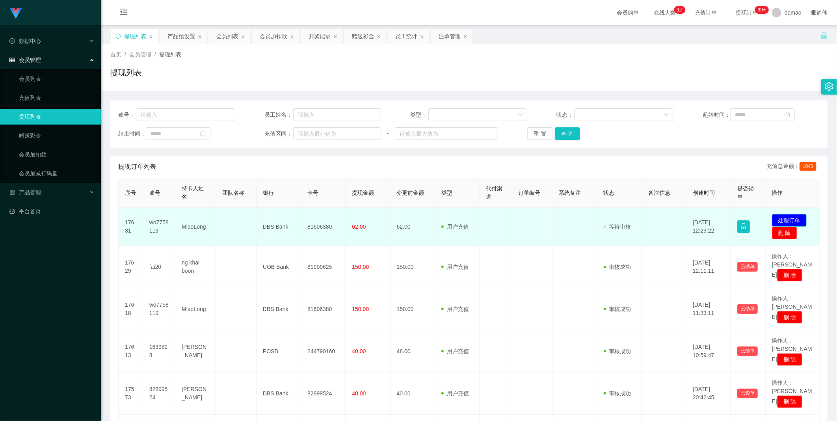
click at [268, 212] on button "处理订单" at bounding box center [789, 220] width 35 height 13
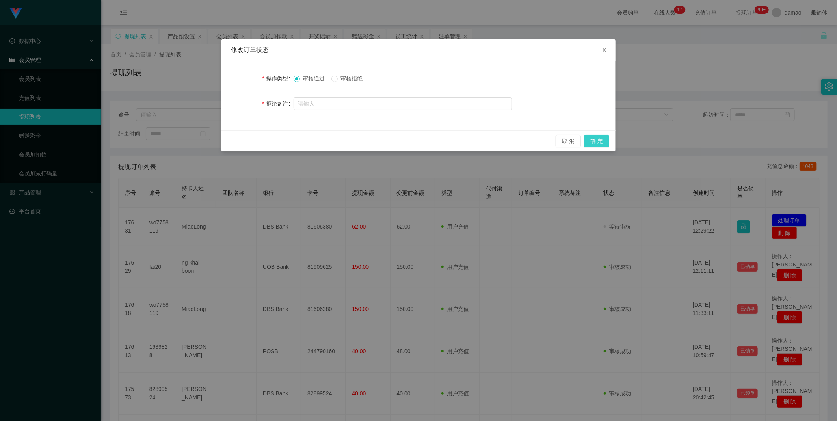
click at [268, 139] on button "确 定" at bounding box center [596, 141] width 25 height 13
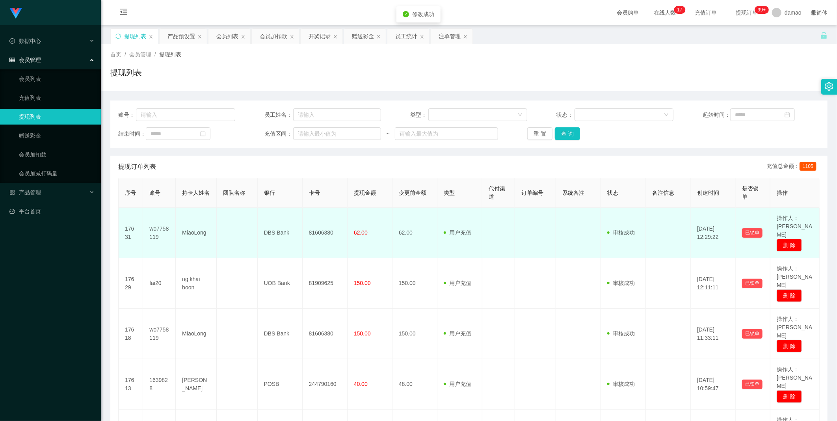
click at [268, 212] on td "81606380" at bounding box center [325, 233] width 45 height 50
copy td "81606380"
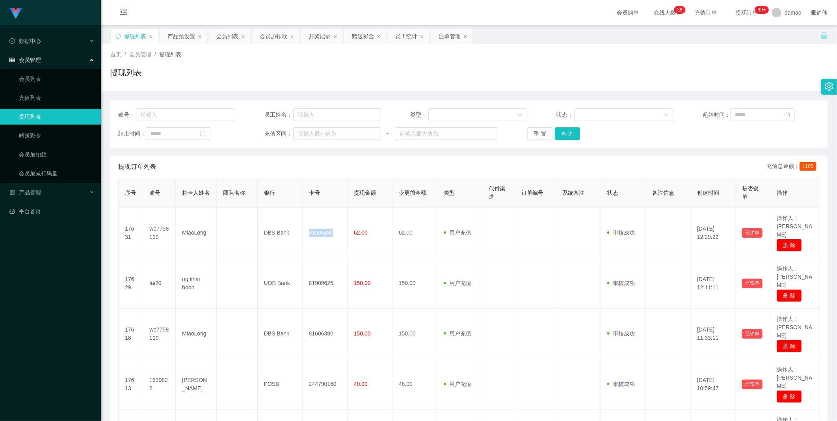
drag, startPoint x: 229, startPoint y: 38, endPoint x: 245, endPoint y: 46, distance: 17.5
click at [230, 37] on div "会员列表" at bounding box center [227, 36] width 22 height 15
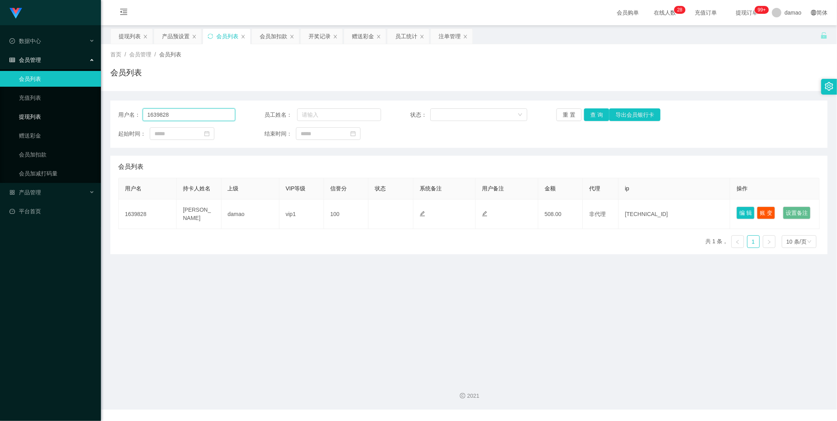
drag, startPoint x: 125, startPoint y: 108, endPoint x: 68, endPoint y: 109, distance: 57.5
click at [73, 108] on section "Jingdong工作台代理端 数据中心 会员管理 会员列表 充值列表 提现列表 赠送彩金 会员加扣款 会员加减打码量 产品管理 平台首页 保存配置 重置配置 …" at bounding box center [418, 204] width 837 height 409
click at [268, 114] on button "查 询" at bounding box center [596, 114] width 25 height 13
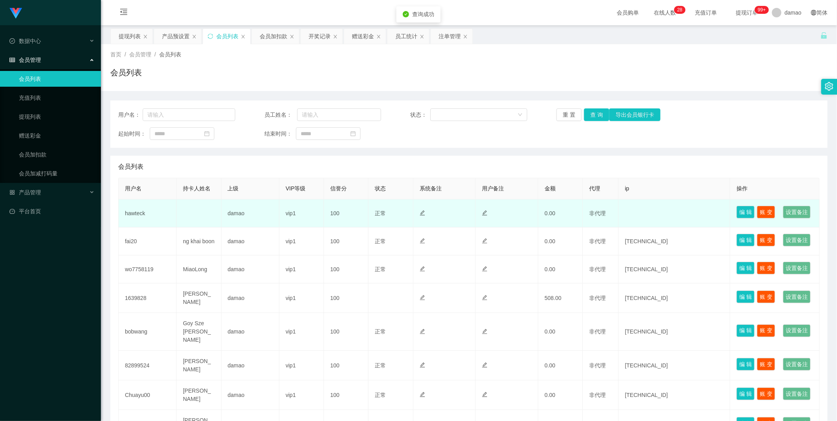
click at [132, 212] on td "hawteck" at bounding box center [148, 213] width 58 height 28
copy td "hawteck"
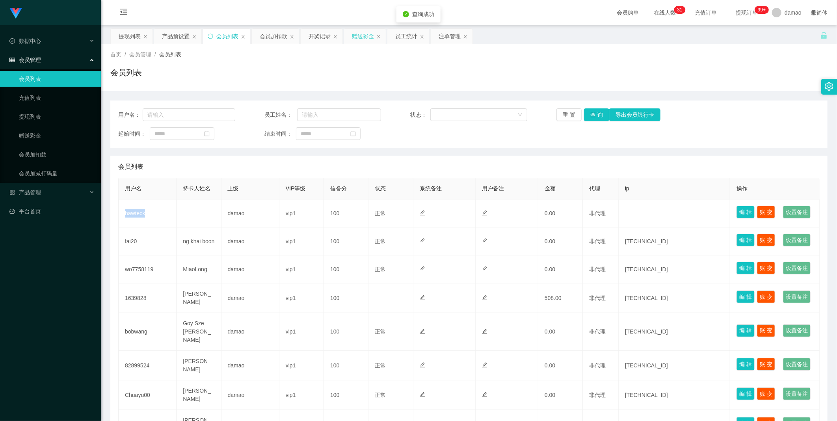
click at [268, 37] on div "赠送彩金" at bounding box center [363, 36] width 22 height 15
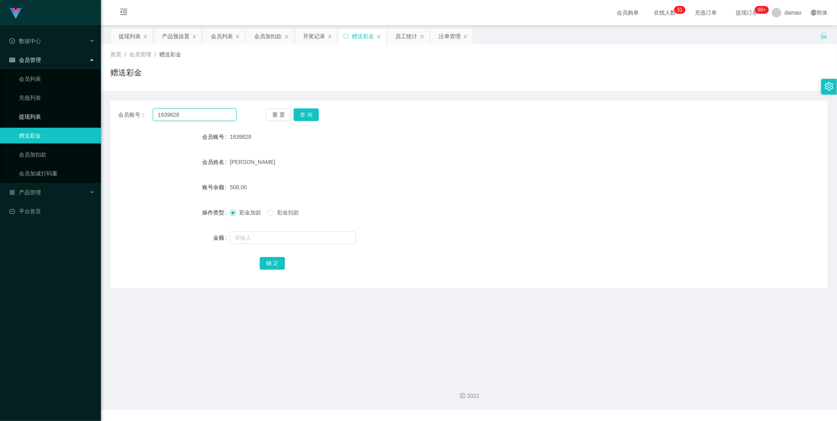
drag, startPoint x: 223, startPoint y: 115, endPoint x: 33, endPoint y: 117, distance: 189.1
click at [67, 114] on section "Jingdong工作台代理端 数据中心 会员管理 会员列表 充值列表 提现列表 赠送彩金 会员加扣款 会员加减打码量 产品管理 平台首页 保存配置 重置配置 …" at bounding box center [418, 204] width 837 height 409
paste input "hawteck"
type input "hawteck"
drag, startPoint x: 309, startPoint y: 113, endPoint x: 310, endPoint y: 125, distance: 11.9
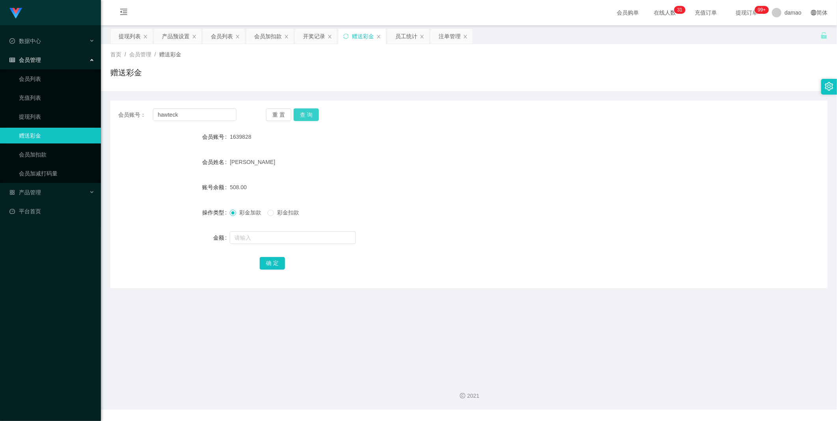
click at [268, 113] on button "查 询" at bounding box center [306, 114] width 25 height 13
click at [268, 212] on input "text" at bounding box center [293, 237] width 126 height 13
type input "100"
click at [267, 212] on button "确 定" at bounding box center [272, 263] width 25 height 13
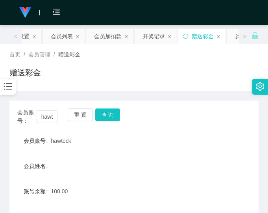
click at [253, 143] on div "会员账号 hawteck" at bounding box center [133, 141] width 249 height 16
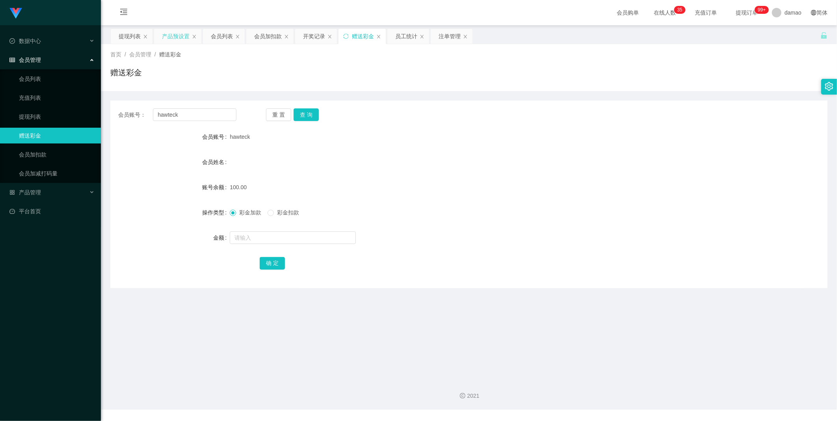
click at [182, 32] on div "产品预设置" at bounding box center [176, 36] width 28 height 15
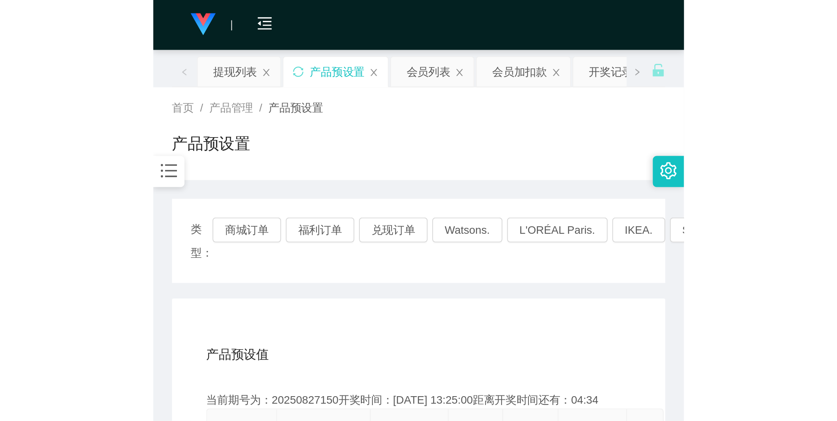
scroll to position [87, 0]
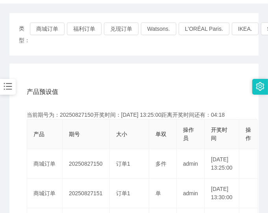
click at [196, 84] on div "产品预设值 添加期号" at bounding box center [134, 92] width 215 height 22
click at [209, 85] on div "产品预设值 添加期号" at bounding box center [134, 92] width 215 height 22
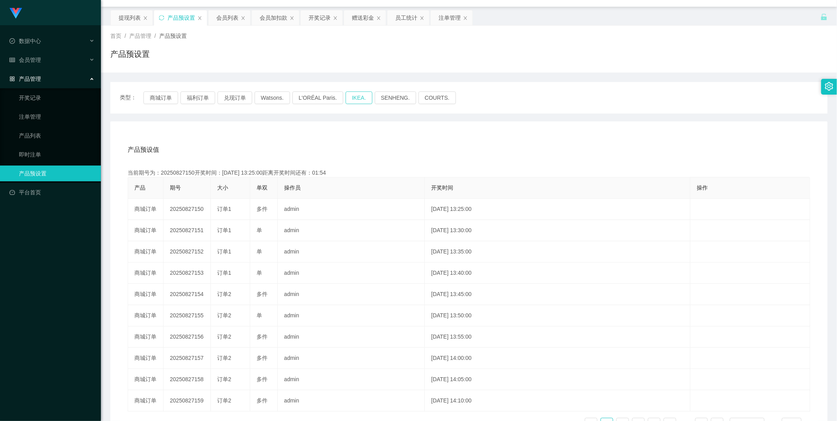
scroll to position [0, 0]
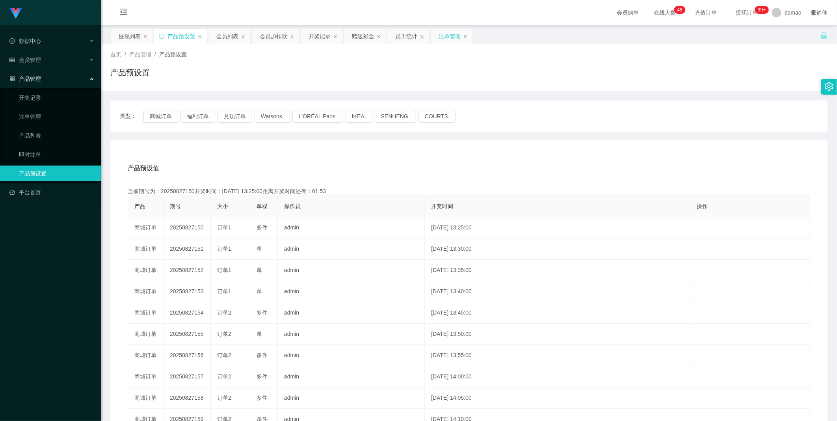
click at [268, 36] on div "注单管理" at bounding box center [450, 36] width 22 height 15
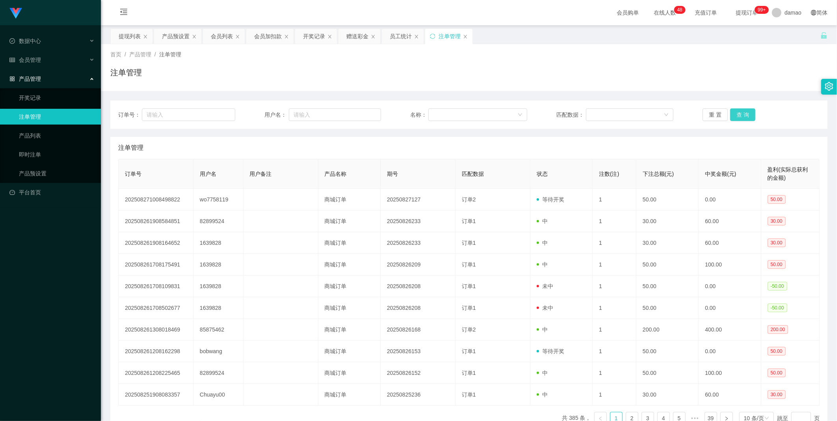
click at [268, 116] on button "查 询" at bounding box center [742, 114] width 25 height 13
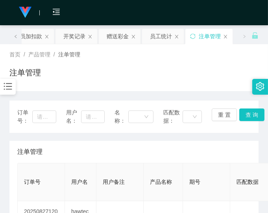
drag, startPoint x: 213, startPoint y: 142, endPoint x: 219, endPoint y: 130, distance: 13.4
click at [214, 141] on div "注单管理" at bounding box center [134, 152] width 234 height 22
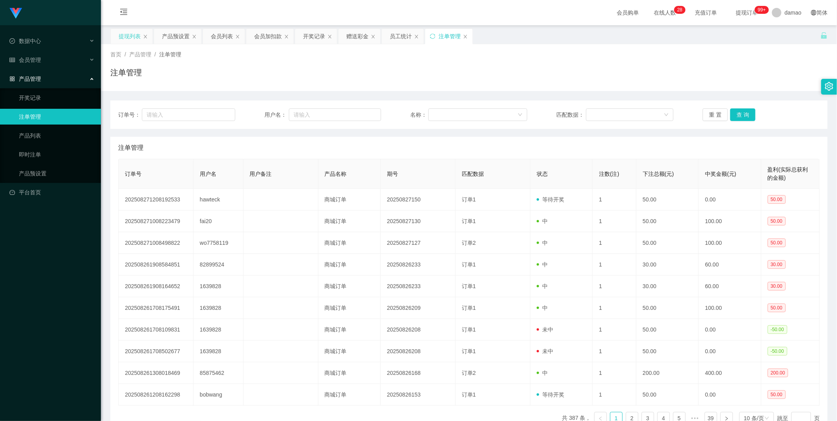
click at [128, 32] on div "提现列表" at bounding box center [130, 36] width 22 height 15
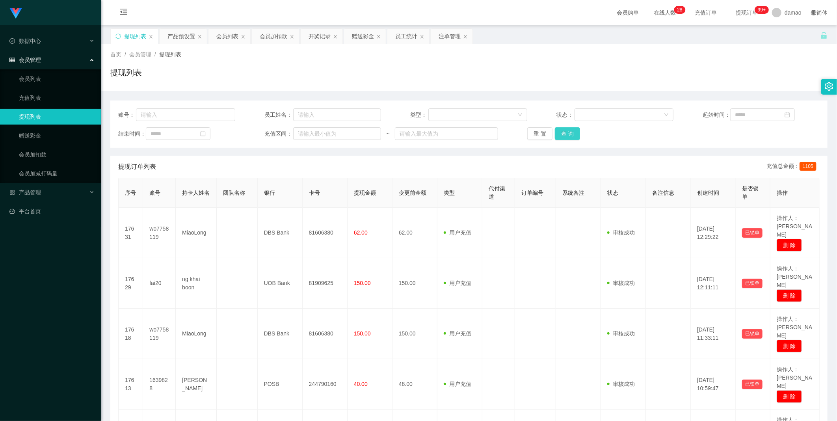
click at [268, 127] on button "查 询" at bounding box center [567, 133] width 25 height 13
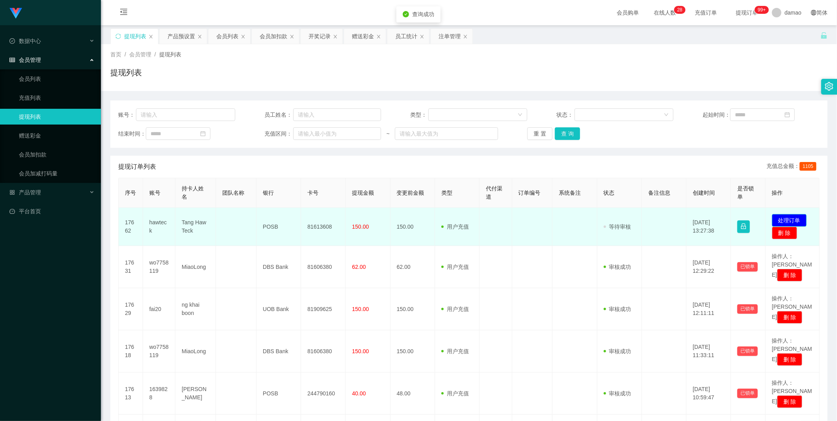
click at [268, 212] on button "处理订单" at bounding box center [789, 220] width 35 height 13
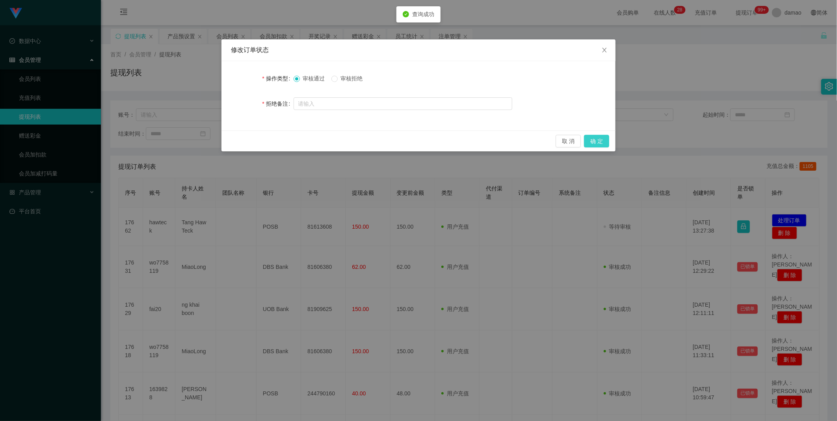
click at [268, 139] on button "确 定" at bounding box center [596, 141] width 25 height 13
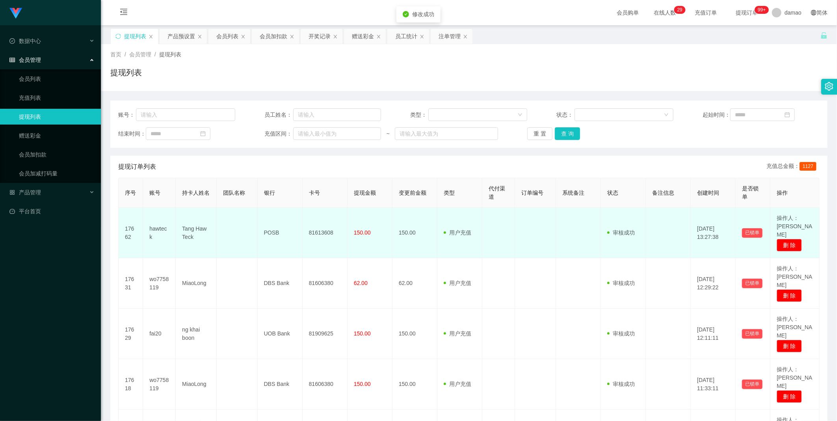
click at [268, 212] on td "81613608" at bounding box center [325, 233] width 45 height 50
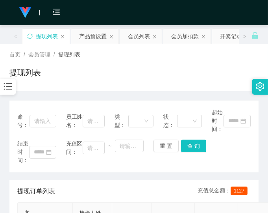
drag, startPoint x: 232, startPoint y: 154, endPoint x: 230, endPoint y: 79, distance: 75.7
click at [232, 151] on div "结束时间： 充值区间： ~ 重 置 查 询" at bounding box center [134, 151] width 234 height 25
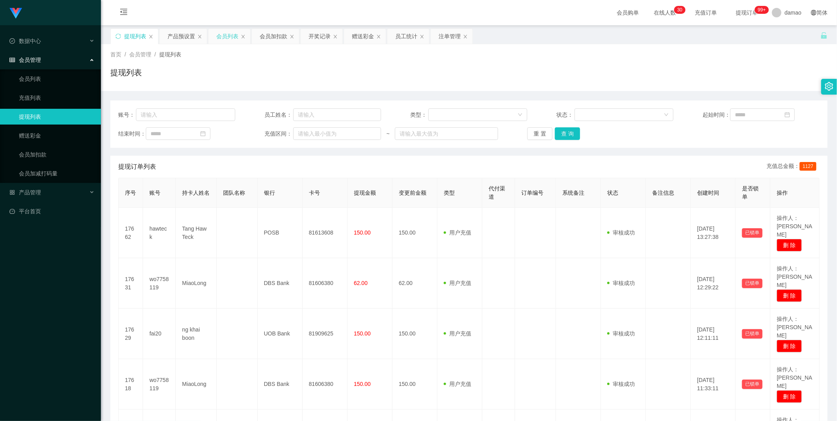
click at [225, 33] on div "会员列表" at bounding box center [227, 36] width 22 height 15
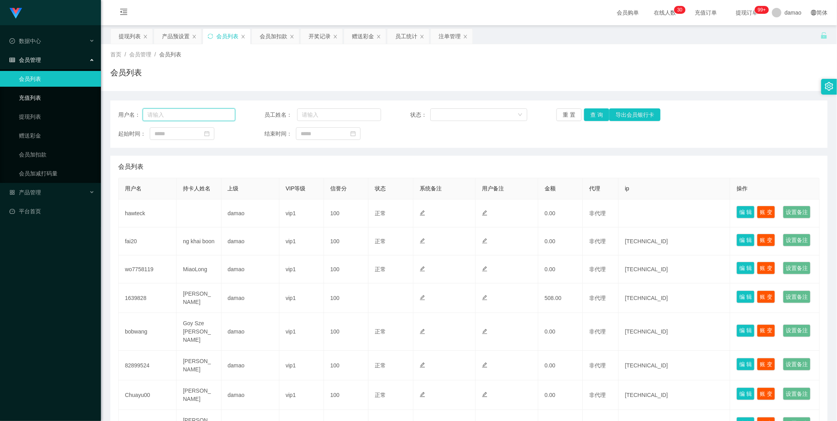
drag, startPoint x: 185, startPoint y: 113, endPoint x: 71, endPoint y: 103, distance: 114.3
click at [75, 102] on section "Jingdong工作台代理端 数据中心 会员管理 会员列表 充值列表 提现列表 赠送彩金 会员加扣款 会员加减打码量 产品管理 平台首页 保存配置 重置配置 …" at bounding box center [418, 288] width 837 height 577
paste input "1639828"
type input "1639828"
click at [268, 116] on button "查 询" at bounding box center [596, 114] width 25 height 13
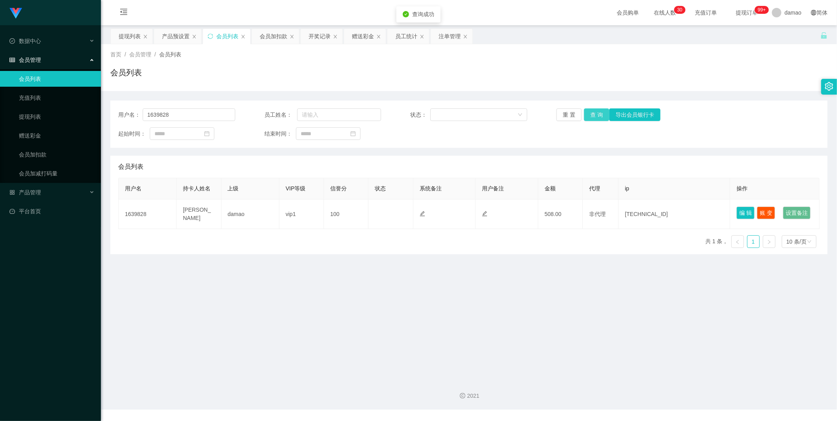
click at [268, 112] on button "查 询" at bounding box center [596, 114] width 25 height 13
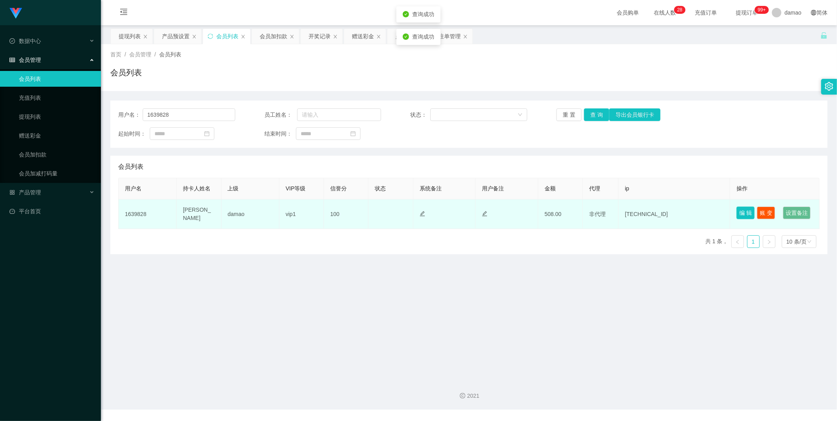
click at [268, 209] on button "编 辑" at bounding box center [745, 212] width 18 height 13
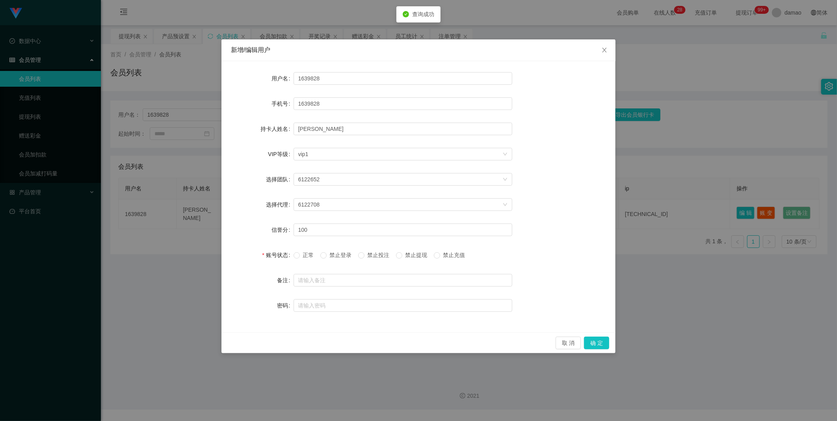
drag, startPoint x: 687, startPoint y: 282, endPoint x: 682, endPoint y: 278, distance: 6.5
click at [268, 212] on div "新增/编辑用户 用户名 1639828 手机号 1639828 持卡人姓名 Jason Tay VIP等级 选择VIP等级 vip1 选择团队 6122652…" at bounding box center [418, 210] width 837 height 421
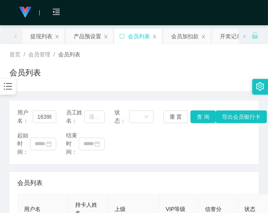
drag, startPoint x: 200, startPoint y: 146, endPoint x: 208, endPoint y: 68, distance: 78.5
click at [200, 145] on div "起始时间： 结束时间：" at bounding box center [134, 143] width 234 height 25
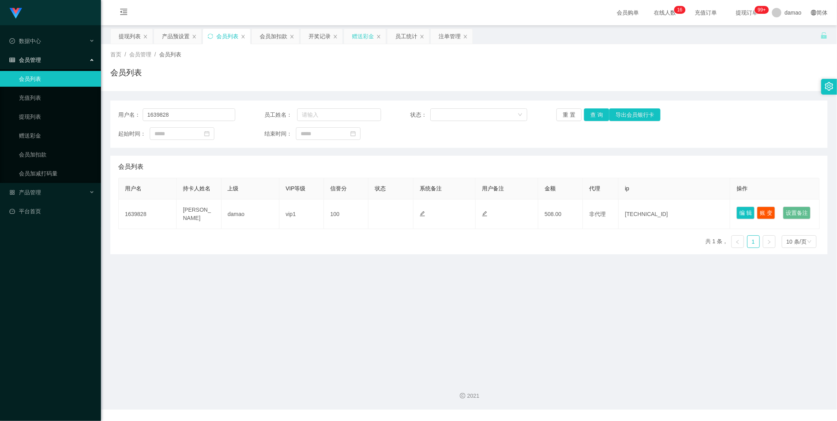
drag, startPoint x: 355, startPoint y: 37, endPoint x: 344, endPoint y: 41, distance: 11.6
click at [268, 37] on div "赠送彩金" at bounding box center [363, 36] width 22 height 15
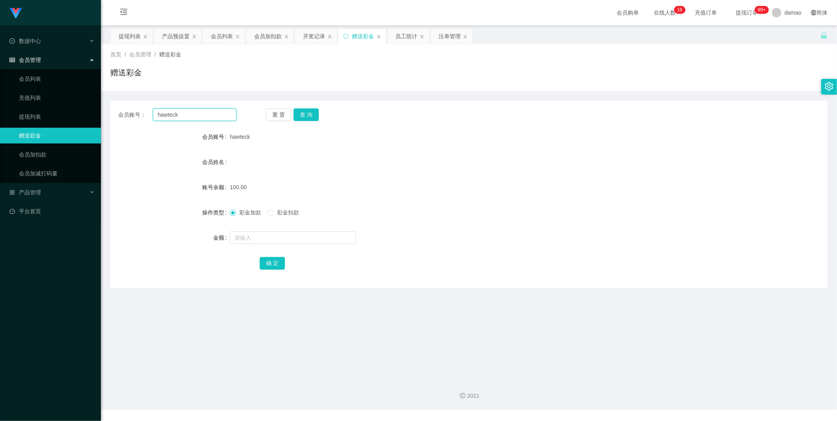
drag, startPoint x: 189, startPoint y: 113, endPoint x: 130, endPoint y: 108, distance: 58.9
click at [130, 108] on div "会员账号： hawteck" at bounding box center [177, 114] width 118 height 13
click at [268, 117] on button "查 询" at bounding box center [306, 114] width 25 height 13
click at [246, 212] on input "text" at bounding box center [293, 237] width 126 height 13
type input "37"
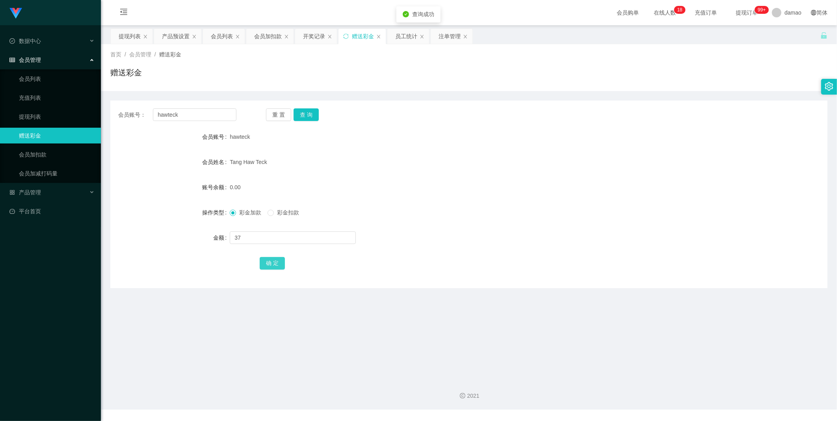
click at [268, 212] on button "确 定" at bounding box center [272, 263] width 25 height 13
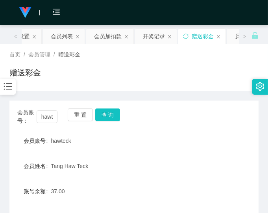
drag, startPoint x: 229, startPoint y: 178, endPoint x: 209, endPoint y: 179, distance: 20.5
click at [227, 178] on form "会员账号 hawteck 会员姓名 Tang Haw Teck 账号余额 37.00 操作类型 彩金加款 彩金扣款 金额 确 定" at bounding box center [133, 204] width 249 height 142
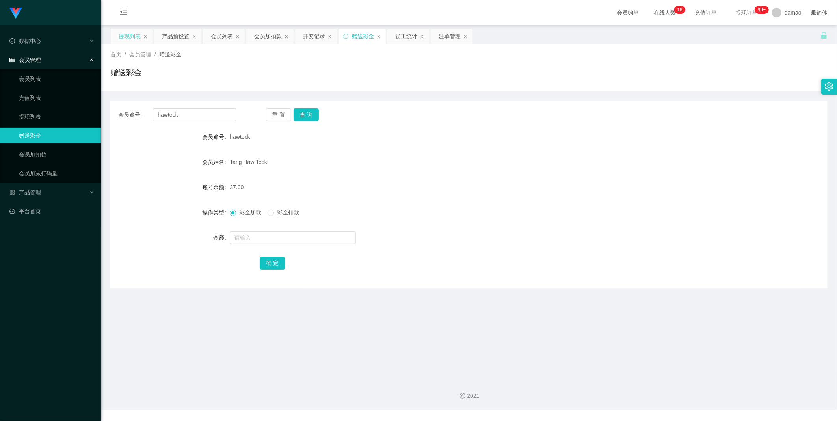
click at [135, 36] on div "提现列表" at bounding box center [130, 36] width 22 height 15
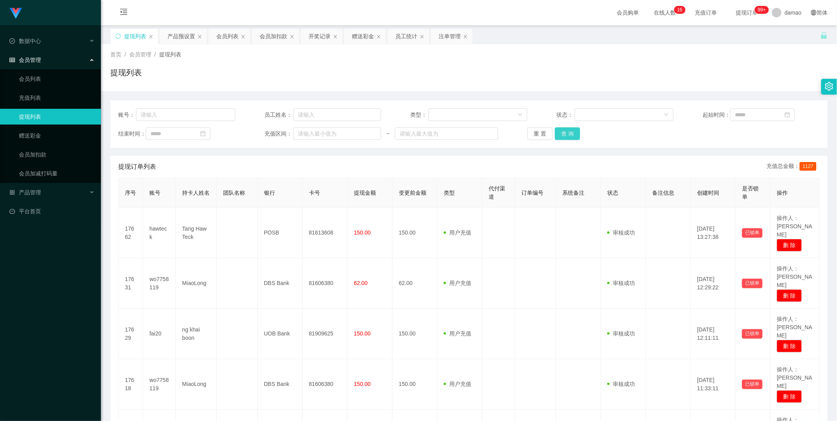
click at [268, 136] on button "查 询" at bounding box center [567, 133] width 25 height 13
click at [268, 133] on button "查 询" at bounding box center [567, 133] width 25 height 13
click at [268, 133] on div "重 置 查 询" at bounding box center [585, 133] width 117 height 13
click at [570, 132] on button "查 询" at bounding box center [567, 133] width 25 height 13
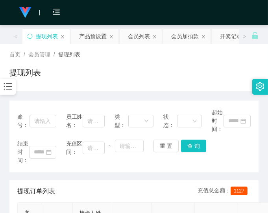
click at [213, 66] on div "首页 / 会员管理 / 提现列表 / 提现列表" at bounding box center [133, 67] width 249 height 34
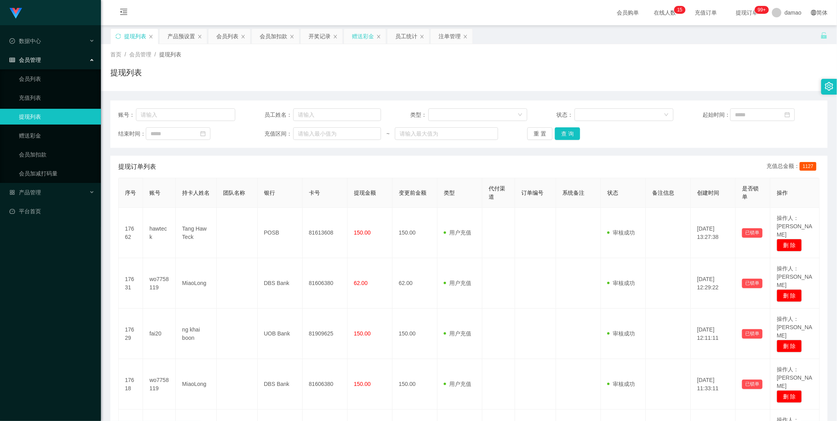
click at [359, 33] on div "赠送彩金" at bounding box center [363, 36] width 22 height 15
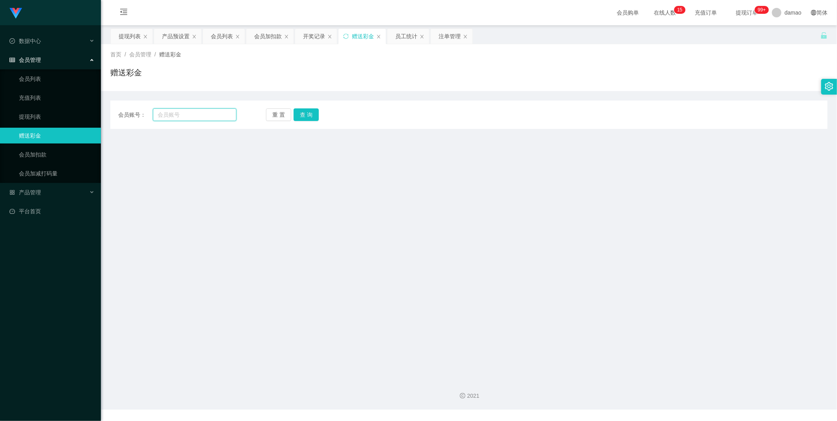
click at [194, 116] on input "text" at bounding box center [195, 114] width 84 height 13
paste input "fai20"
type input "fai20"
drag, startPoint x: 301, startPoint y: 113, endPoint x: 288, endPoint y: 114, distance: 13.1
click at [301, 113] on button "查 询" at bounding box center [306, 114] width 25 height 13
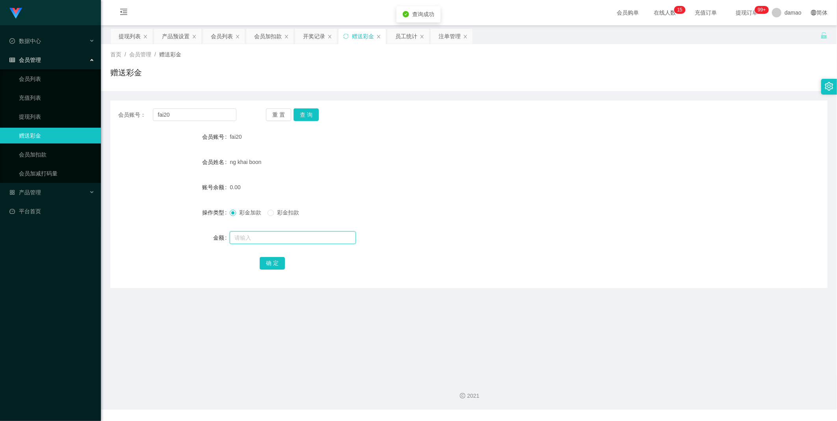
click at [247, 233] on input "text" at bounding box center [293, 237] width 126 height 13
type input "110"
click at [275, 259] on button "确 定" at bounding box center [272, 263] width 25 height 13
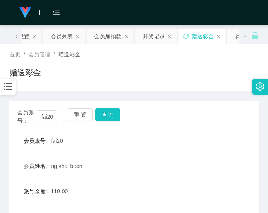
drag, startPoint x: 203, startPoint y: 123, endPoint x: 203, endPoint y: 119, distance: 4.0
click at [203, 123] on div "会员账号： fai20 重 置 查 询" at bounding box center [133, 116] width 249 height 17
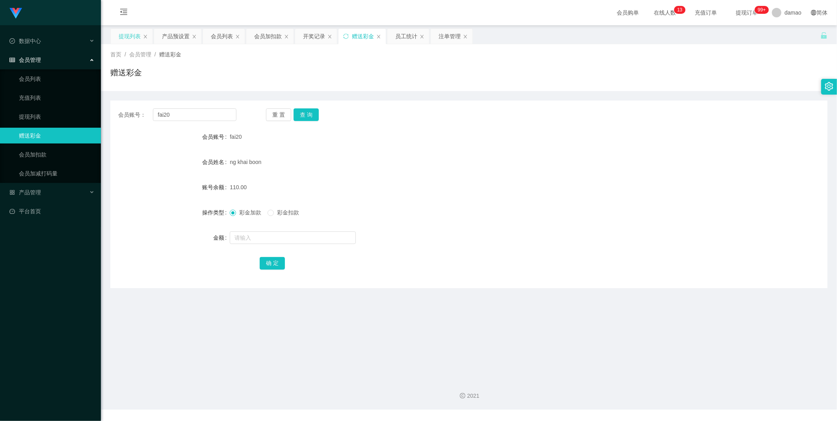
click at [132, 33] on div "提现列表" at bounding box center [130, 36] width 22 height 15
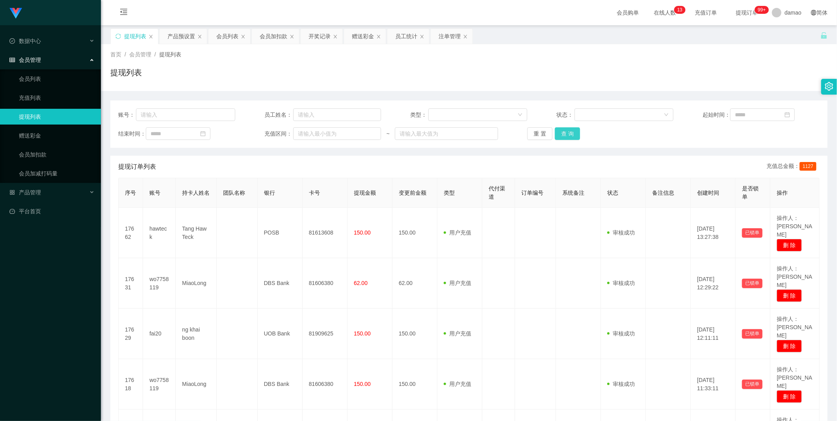
click at [566, 131] on button "查 询" at bounding box center [567, 133] width 25 height 13
click at [566, 132] on button "查 询" at bounding box center [567, 133] width 25 height 13
click at [566, 132] on div "重 置 查 询" at bounding box center [585, 133] width 117 height 13
click at [566, 132] on button "查 询" at bounding box center [567, 133] width 25 height 13
click at [566, 131] on div "重 置 查 询" at bounding box center [585, 133] width 117 height 13
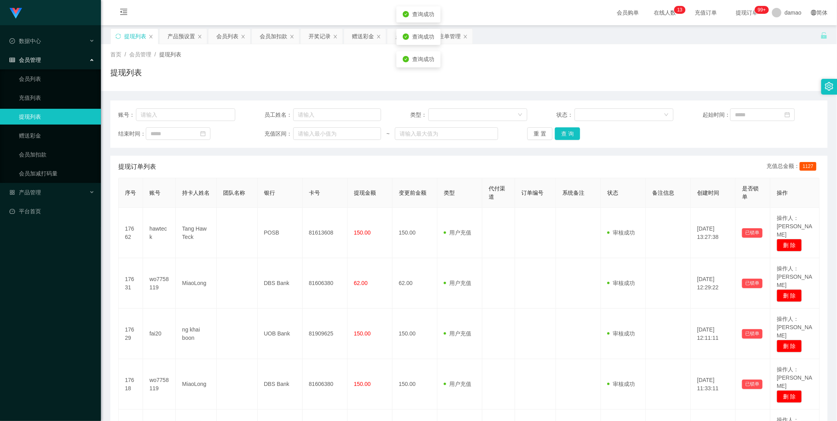
drag, startPoint x: 565, startPoint y: 131, endPoint x: 451, endPoint y: 50, distance: 140.3
click at [450, 76] on div "提现列表" at bounding box center [468, 76] width 717 height 18
drag, startPoint x: 564, startPoint y: 135, endPoint x: 560, endPoint y: 130, distance: 6.2
click at [564, 134] on button "查 询" at bounding box center [567, 133] width 25 height 13
click at [561, 136] on button "查 询" at bounding box center [567, 133] width 25 height 13
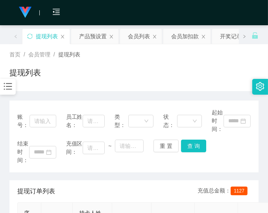
click at [190, 67] on div "提现列表" at bounding box center [133, 76] width 249 height 18
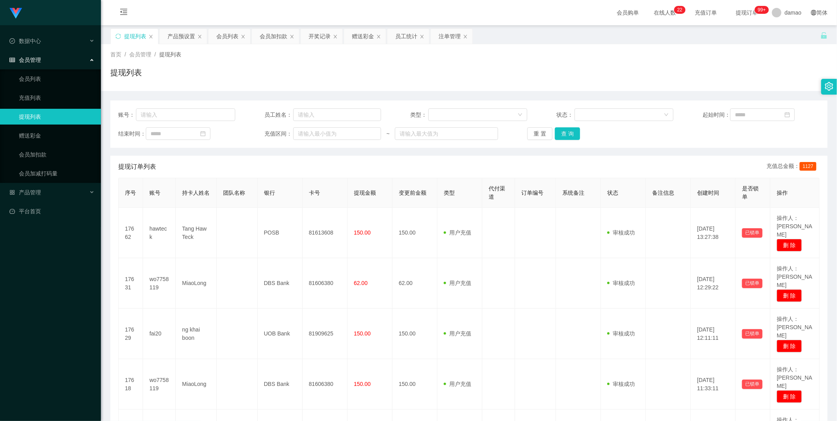
click at [139, 38] on div "提现列表" at bounding box center [135, 36] width 22 height 15
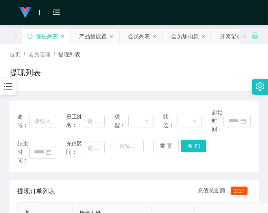
click at [217, 138] on div "账号： 员工姓名： 类型： 状态： 起始时间： 结束时间： 充值区间： ~ 重 置 查 询" at bounding box center [133, 136] width 249 height 72
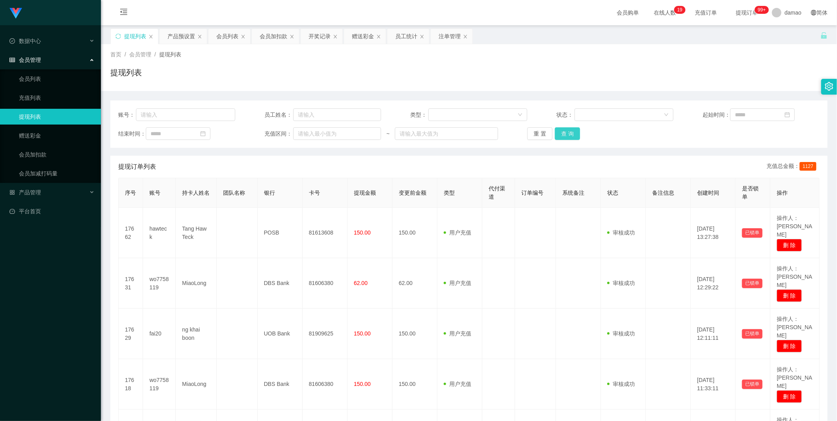
click at [570, 132] on button "查 询" at bounding box center [567, 133] width 25 height 13
click at [567, 132] on button "查 询" at bounding box center [567, 133] width 25 height 13
click at [567, 132] on div "重 置 查 询" at bounding box center [585, 133] width 117 height 13
click at [567, 132] on button "查 询" at bounding box center [567, 133] width 25 height 13
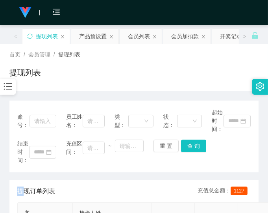
click at [203, 76] on div "提现列表" at bounding box center [133, 76] width 249 height 18
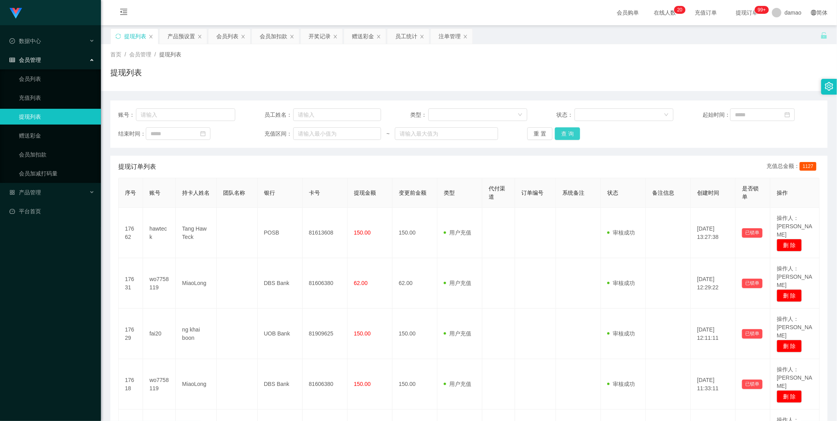
click at [567, 135] on button "查 询" at bounding box center [567, 133] width 25 height 13
click at [570, 134] on button "查 询" at bounding box center [567, 133] width 25 height 13
click at [571, 133] on div "重 置 查 询" at bounding box center [585, 133] width 117 height 13
click at [510, 163] on div "提现订单列表 充值总金额： 1127" at bounding box center [468, 167] width 701 height 22
click at [569, 134] on button "查 询" at bounding box center [567, 133] width 25 height 13
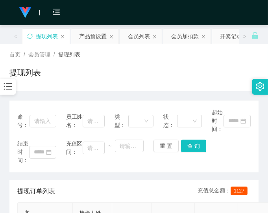
click at [182, 75] on div "提现列表" at bounding box center [133, 76] width 249 height 18
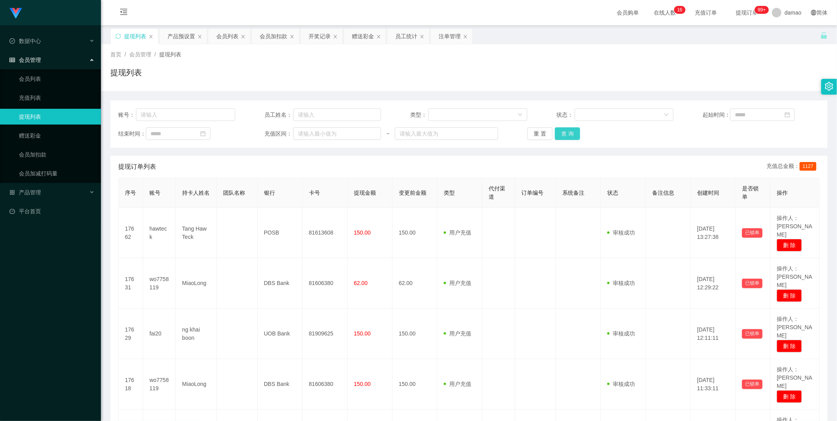
click at [562, 131] on button "查 询" at bounding box center [567, 133] width 25 height 13
click at [562, 132] on button "查 询" at bounding box center [567, 133] width 25 height 13
click at [563, 132] on div "重 置 查 询" at bounding box center [585, 133] width 117 height 13
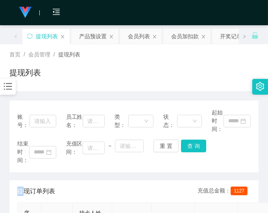
click at [198, 71] on div "提现列表" at bounding box center [133, 76] width 249 height 18
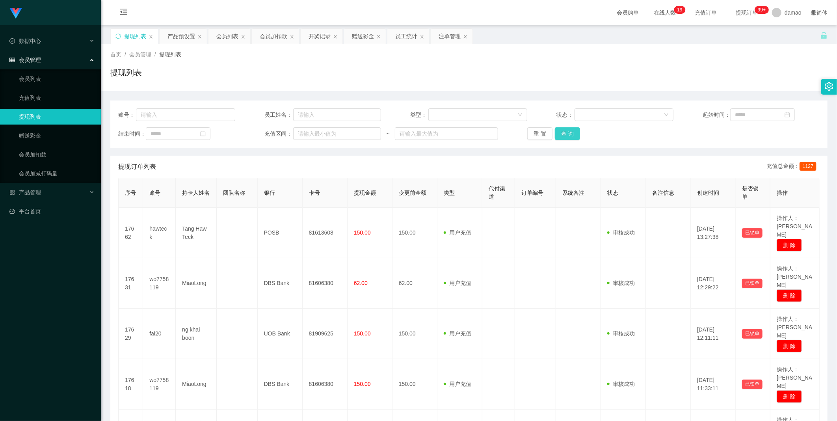
click at [564, 132] on button "查 询" at bounding box center [567, 133] width 25 height 13
click at [563, 132] on div "重 置 查 询" at bounding box center [585, 133] width 117 height 13
click at [367, 37] on div "赠送彩金" at bounding box center [363, 36] width 22 height 15
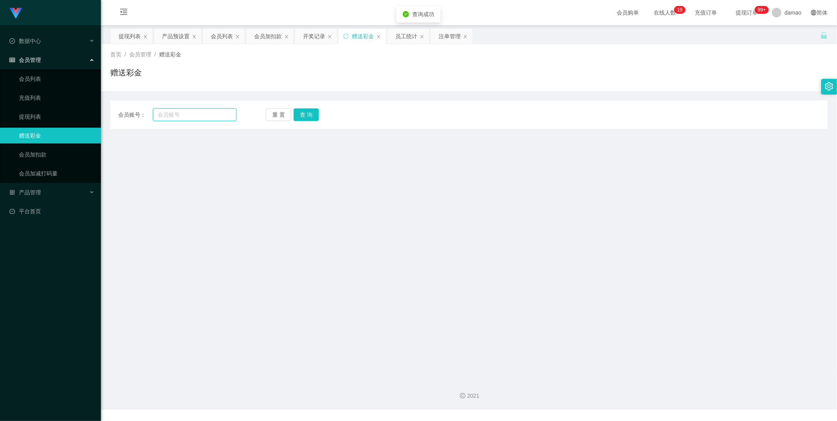
click at [193, 114] on input "text" at bounding box center [195, 114] width 84 height 13
paste input "hawteck"
type input "hawteck"
click at [296, 117] on button "查 询" at bounding box center [306, 114] width 25 height 13
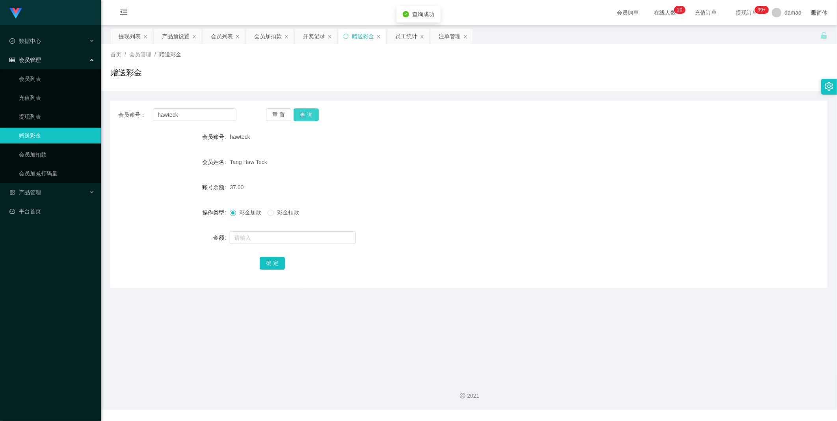
click at [305, 115] on button "查 询" at bounding box center [306, 114] width 25 height 13
click at [275, 238] on input "text" at bounding box center [293, 237] width 126 height 13
type input "100"
click at [266, 262] on button "确 定" at bounding box center [272, 263] width 25 height 13
drag, startPoint x: 222, startPoint y: 29, endPoint x: 217, endPoint y: 31, distance: 5.1
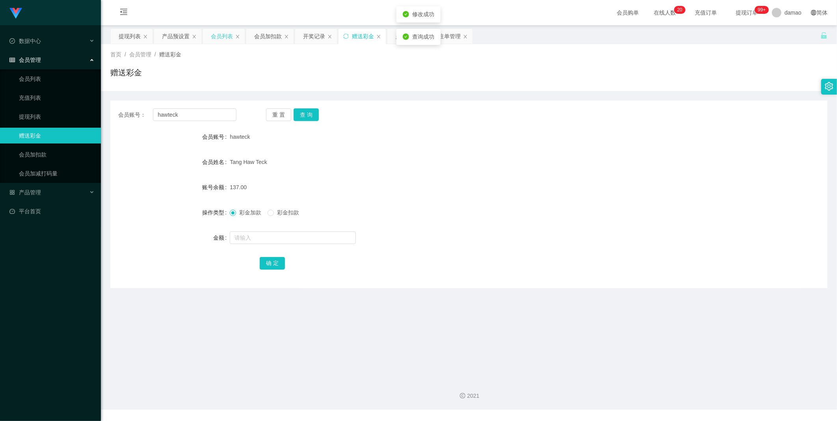
click at [221, 29] on div "会员列表" at bounding box center [222, 36] width 22 height 15
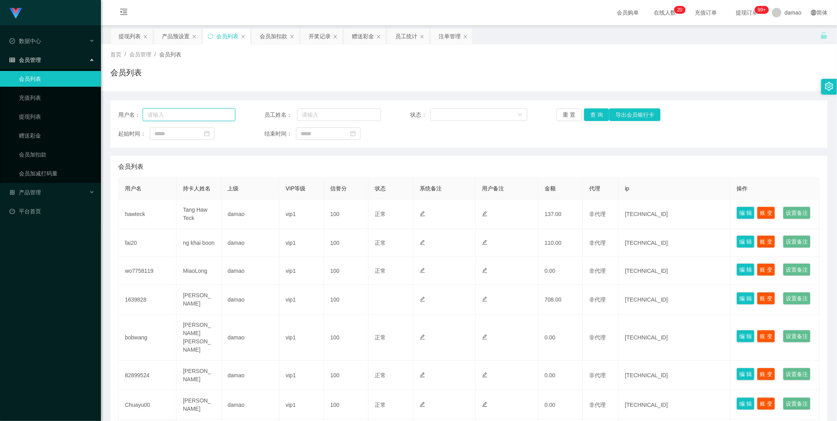
click at [192, 115] on input "text" at bounding box center [189, 114] width 93 height 13
paste input "hawteck"
type input "hawteck"
click at [591, 118] on button "查 询" at bounding box center [596, 114] width 25 height 13
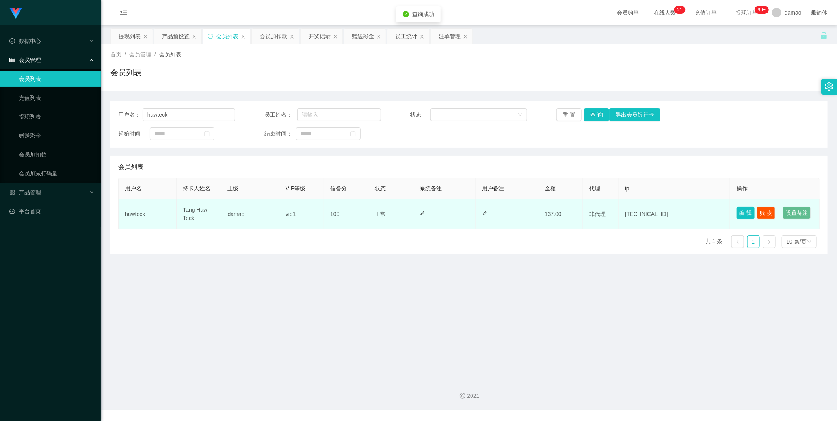
click at [737, 210] on button "编 辑" at bounding box center [745, 212] width 18 height 13
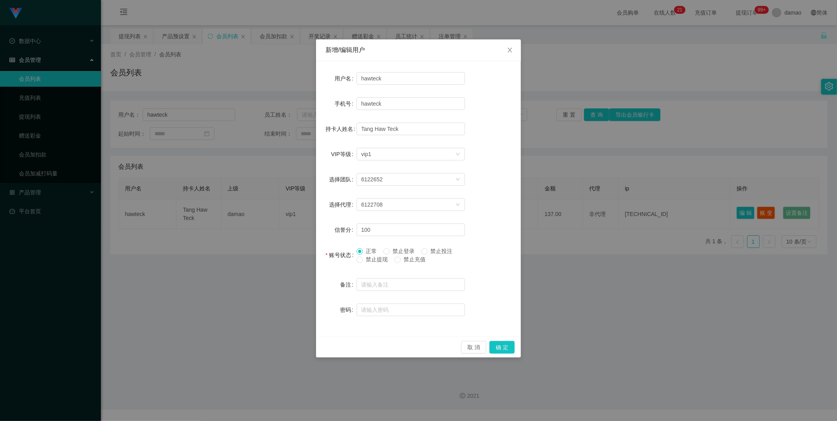
click at [363, 259] on span "禁止提现" at bounding box center [377, 259] width 28 height 6
click at [504, 349] on button "确 定" at bounding box center [501, 347] width 25 height 13
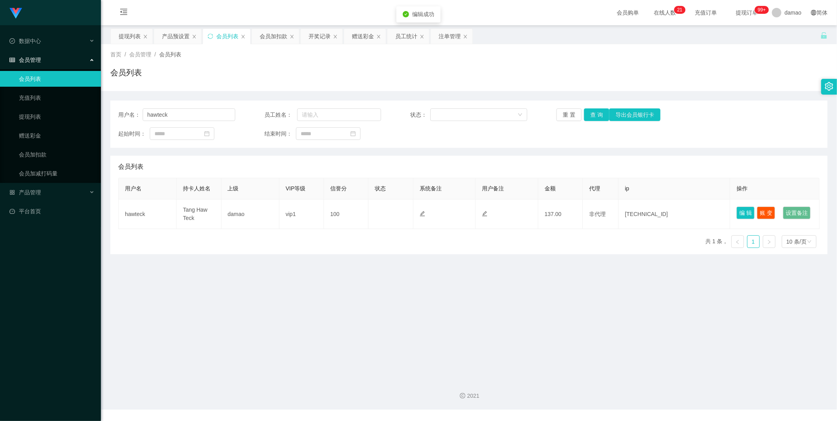
drag, startPoint x: 486, startPoint y: 325, endPoint x: 481, endPoint y: 324, distance: 4.9
click at [487, 324] on main "关闭左侧 关闭右侧 关闭其它 刷新页面 提现列表 产品预设置 会员列表 会员加扣款 开奖记录 赠送彩金 员工统计 注单管理 首页 / 会员管理 / 会员列表 …" at bounding box center [469, 199] width 736 height 348
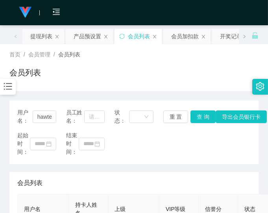
click at [250, 149] on div "用户名： hawteck 员工姓名： 状态： 重 置 查 询 导出会员银行卡 起始时间： 结束时间：" at bounding box center [133, 131] width 249 height 63
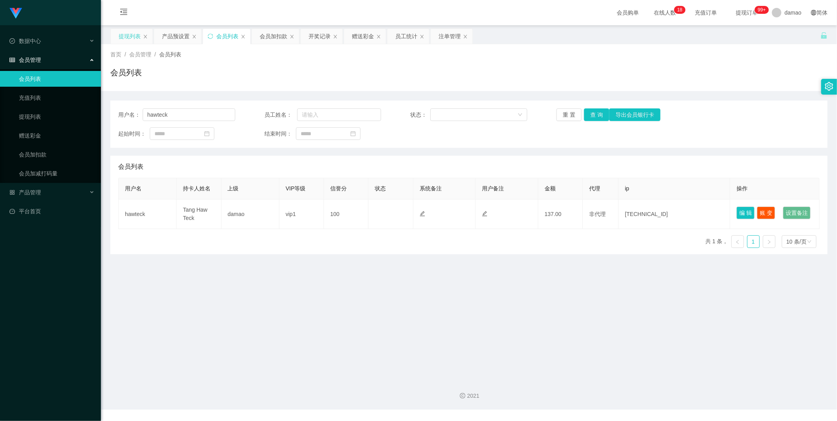
click at [130, 35] on div "提现列表" at bounding box center [130, 36] width 22 height 15
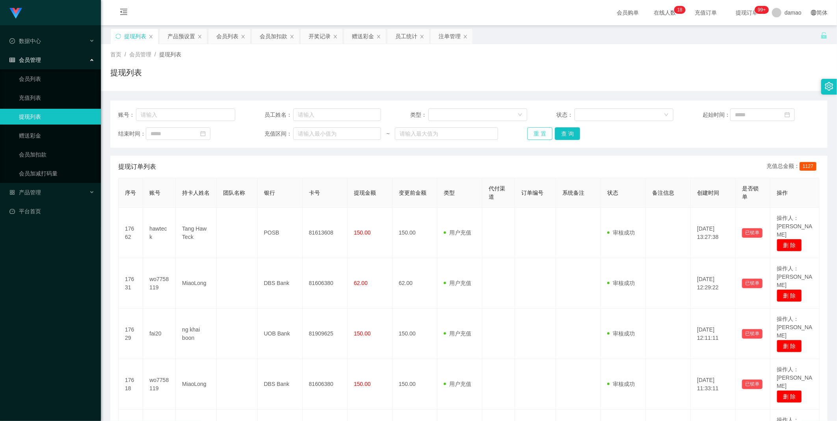
click at [540, 132] on button "重 置" at bounding box center [539, 133] width 25 height 13
click at [569, 133] on button "查 询" at bounding box center [567, 133] width 25 height 13
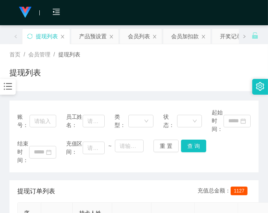
click at [221, 70] on div "提现列表" at bounding box center [133, 76] width 249 height 18
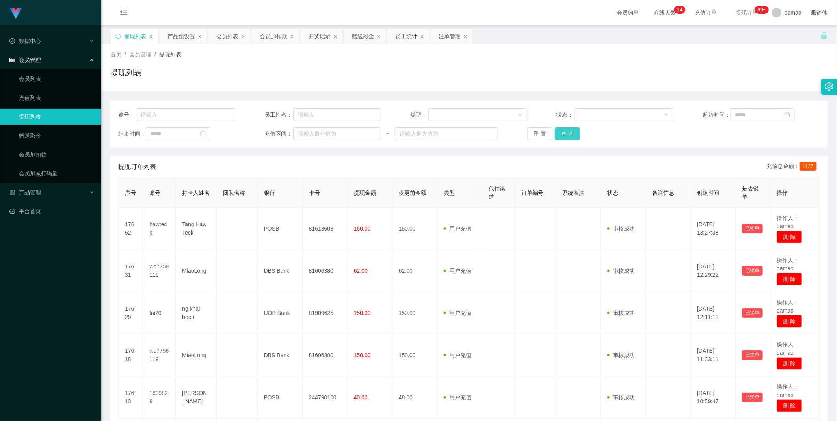
click at [268, 132] on button "查 询" at bounding box center [567, 133] width 25 height 13
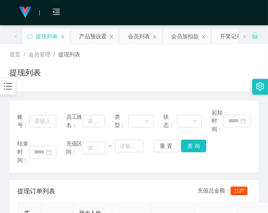
click at [207, 67] on div "提现列表" at bounding box center [133, 76] width 249 height 18
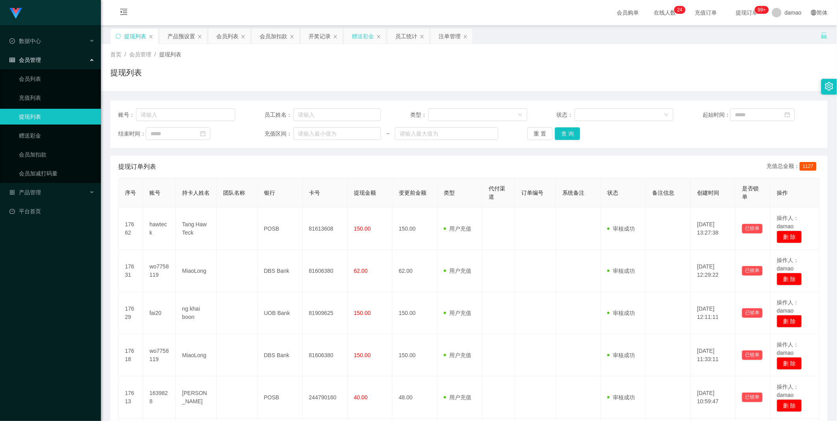
click at [268, 39] on div "赠送彩金" at bounding box center [363, 36] width 22 height 15
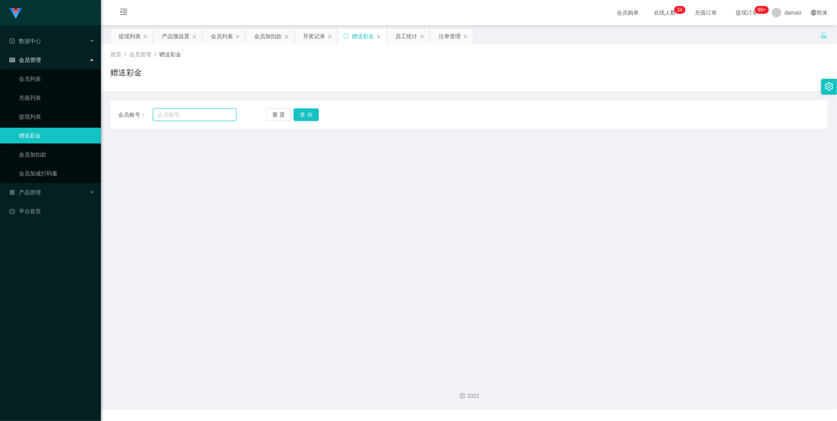
click at [182, 115] on input "text" at bounding box center [195, 114] width 84 height 13
paste input "fai20"
type input "fai20"
click at [268, 115] on button "查 询" at bounding box center [306, 114] width 25 height 13
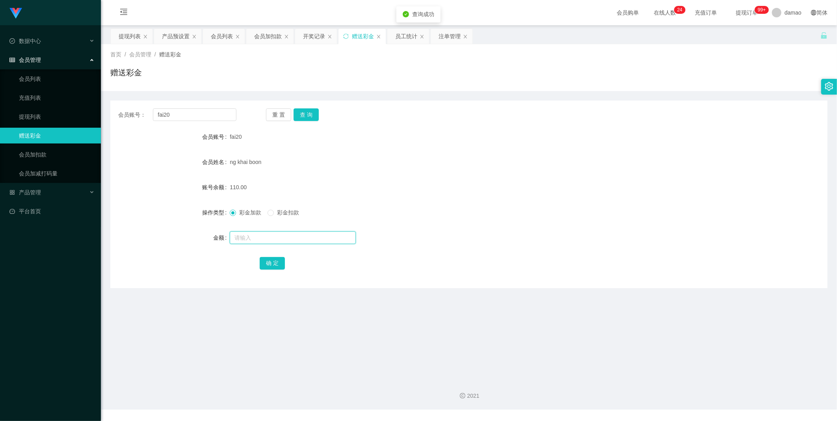
click at [257, 212] on input "text" at bounding box center [293, 237] width 126 height 13
type input "300"
click at [268, 212] on button "确 定" at bounding box center [272, 263] width 25 height 13
drag, startPoint x: 223, startPoint y: 39, endPoint x: 206, endPoint y: 41, distance: 16.3
click at [222, 39] on div "会员列表" at bounding box center [222, 36] width 22 height 15
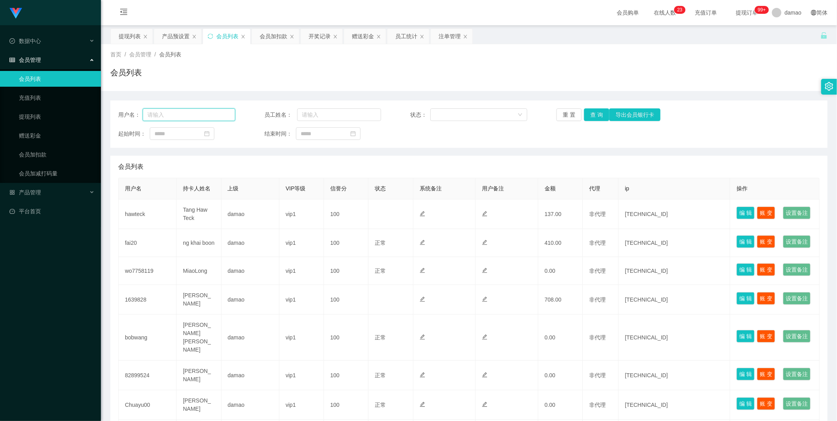
click at [199, 115] on input "text" at bounding box center [189, 114] width 93 height 13
paste input "fai20"
type input "fai20"
drag, startPoint x: 597, startPoint y: 112, endPoint x: 585, endPoint y: 112, distance: 12.2
click at [268, 112] on button "查 询" at bounding box center [596, 114] width 25 height 13
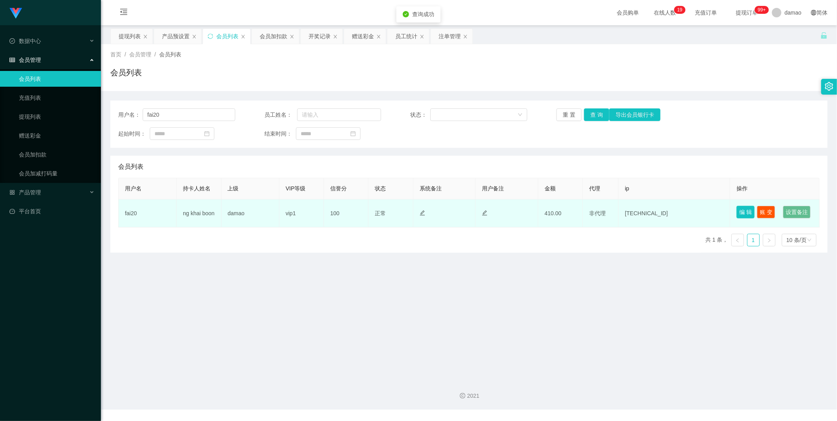
click at [268, 211] on button "编 辑" at bounding box center [745, 212] width 18 height 13
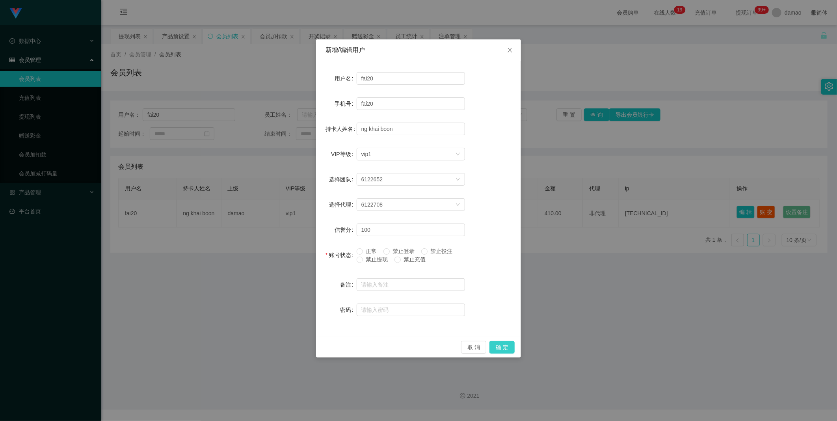
click at [268, 212] on button "确 定" at bounding box center [501, 347] width 25 height 13
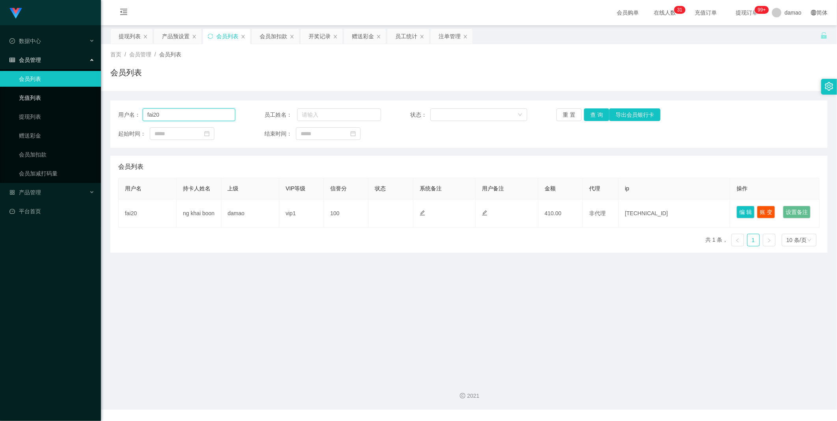
drag, startPoint x: 158, startPoint y: 113, endPoint x: 97, endPoint y: 100, distance: 62.7
click at [96, 101] on section "Jingdong工作台代理端 数据中心 会员管理 会员列表 充值列表 提现列表 赠送彩金 会员加扣款 会员加减打码量 产品管理 平台首页 保存配置 重置配置 …" at bounding box center [418, 204] width 837 height 409
